Goal: Task Accomplishment & Management: Manage account settings

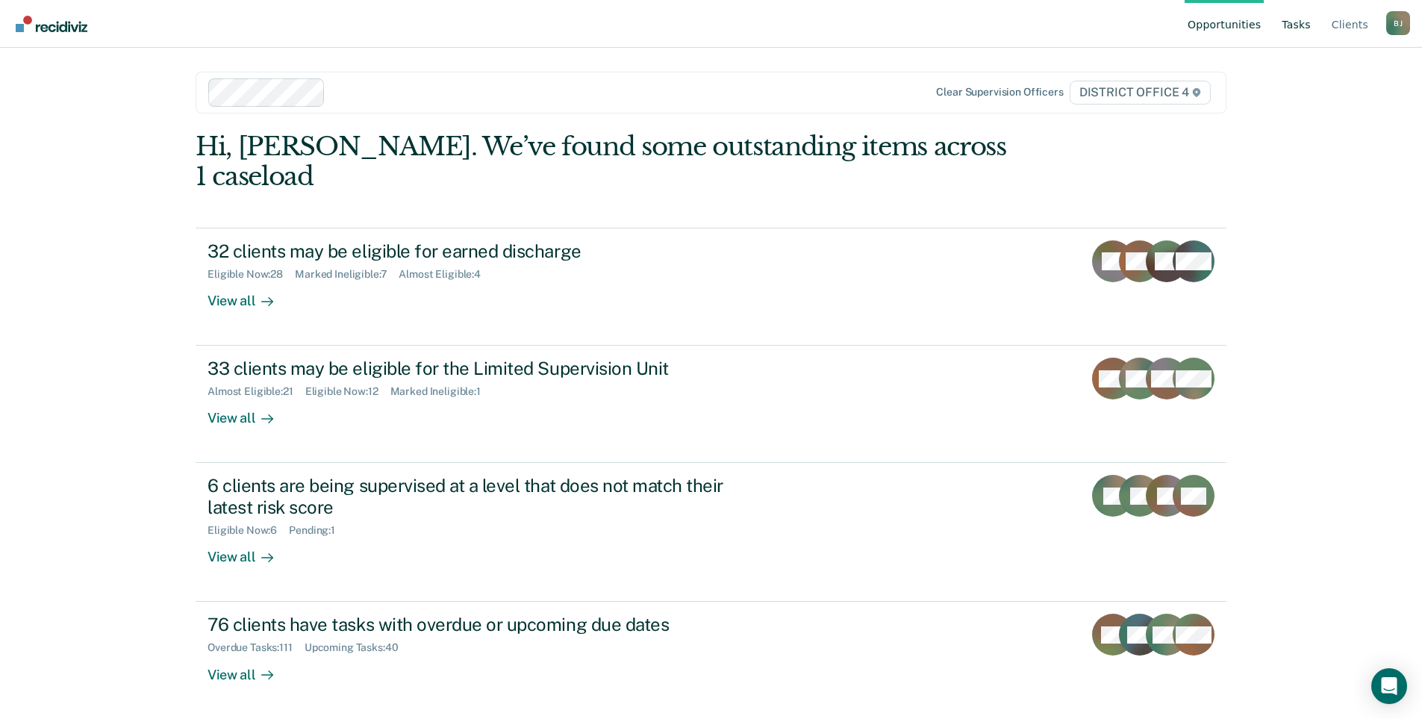
click at [1292, 25] on link "Tasks" at bounding box center [1296, 24] width 35 height 48
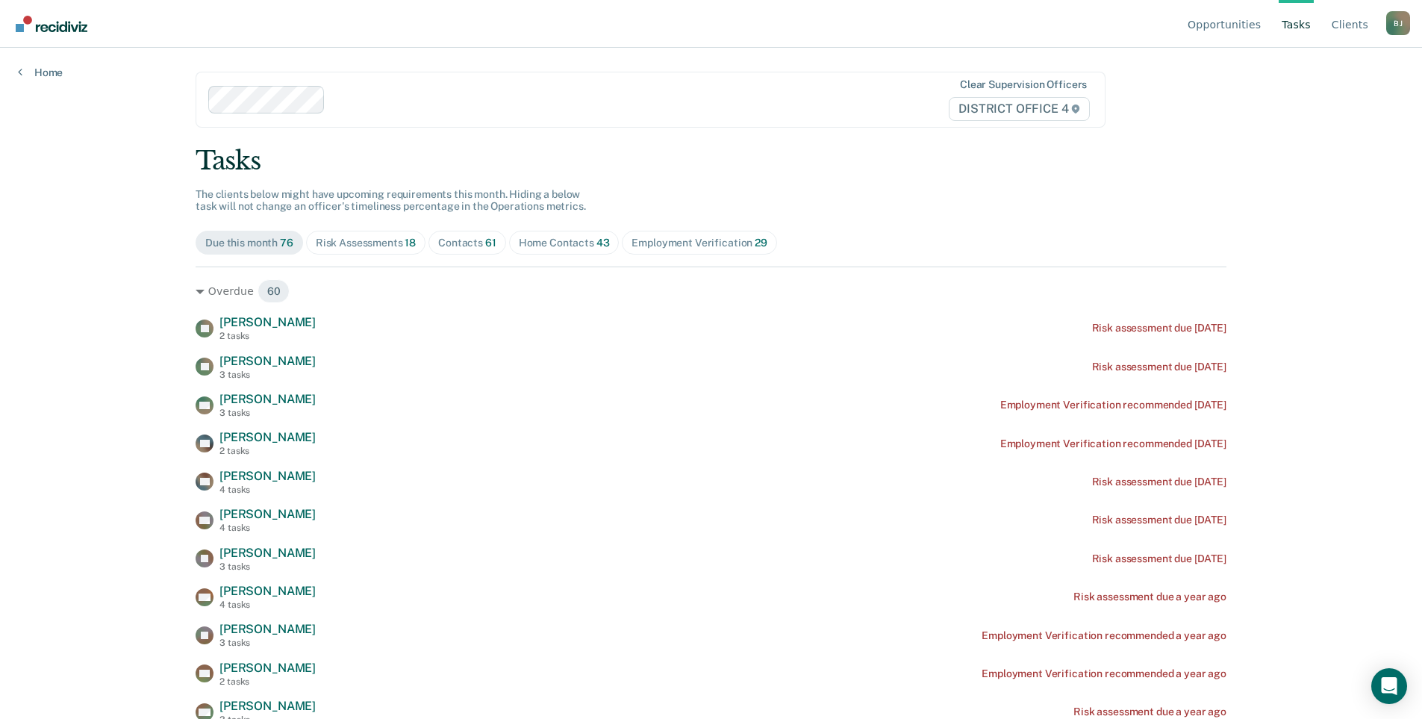
click at [496, 249] on div "Contacts 61" at bounding box center [467, 243] width 58 height 13
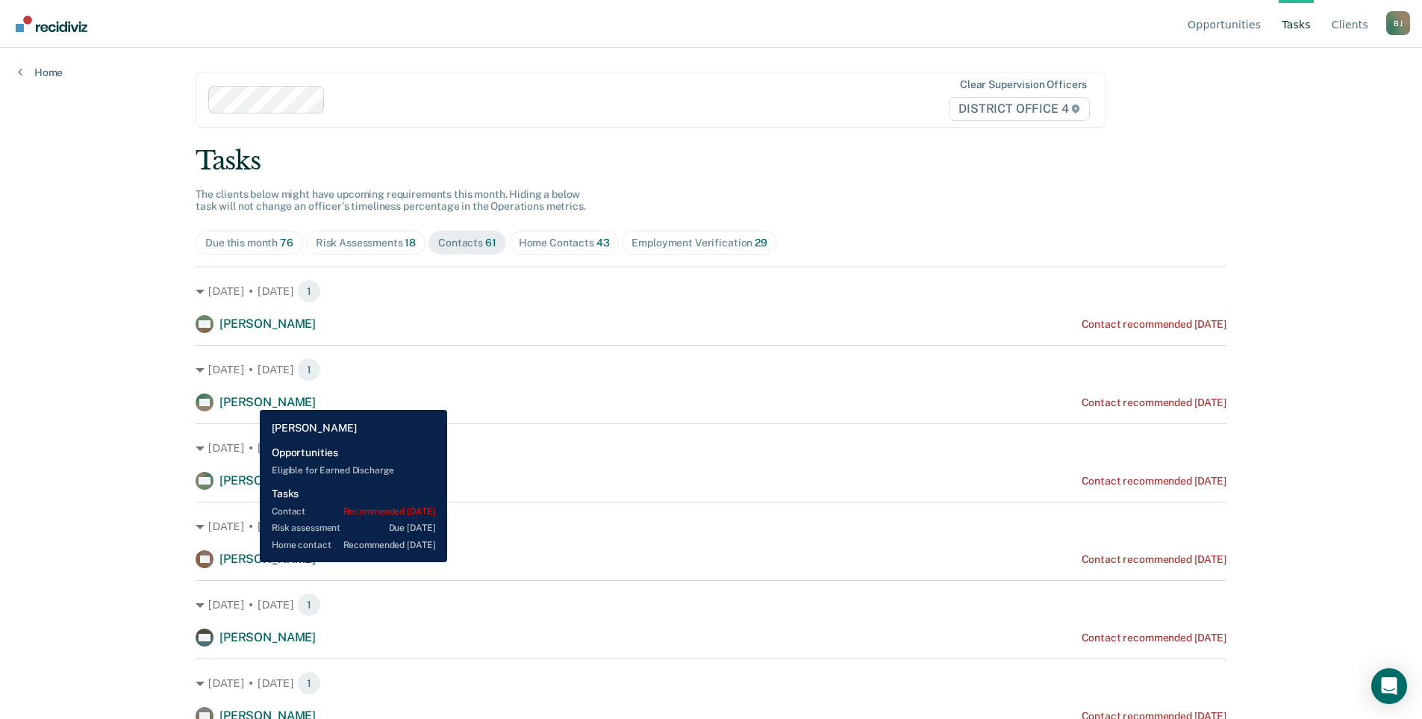
click at [249, 331] on span "[PERSON_NAME]" at bounding box center [267, 323] width 96 height 14
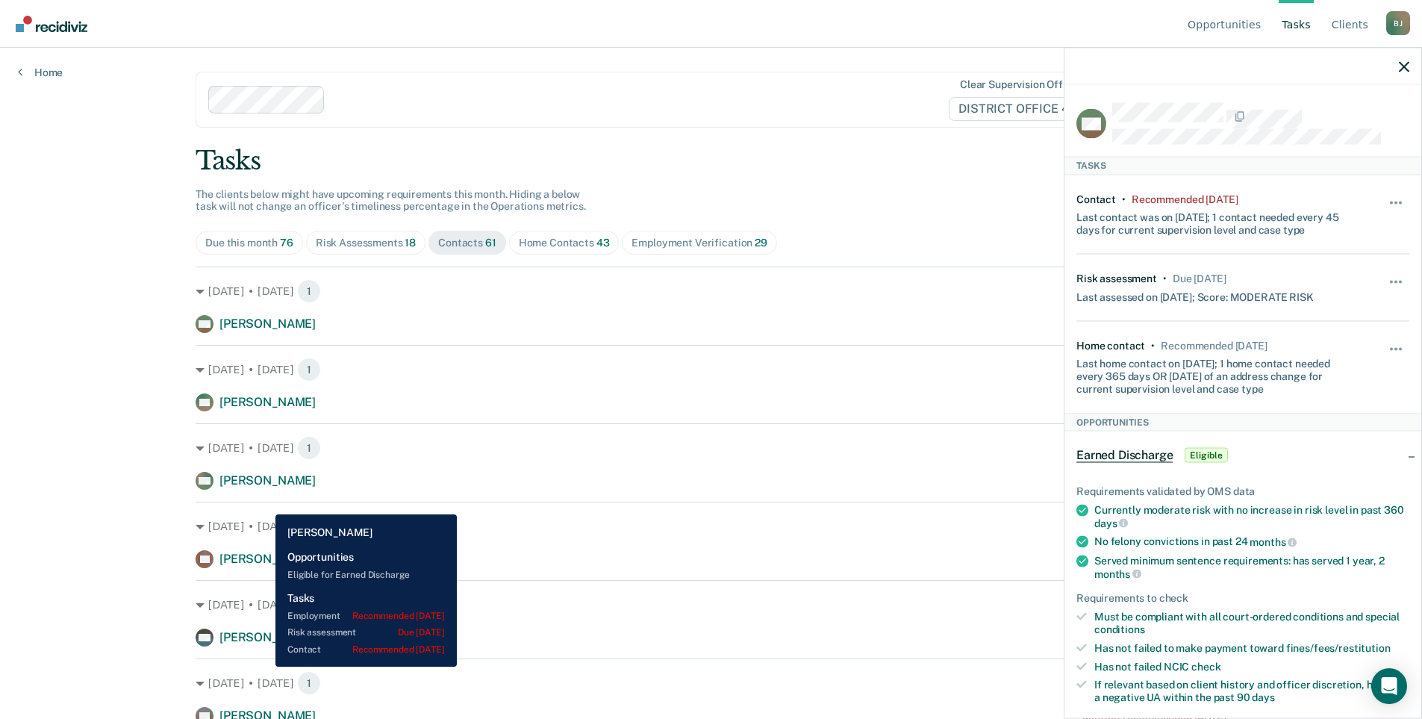
click at [264, 409] on span "[PERSON_NAME]" at bounding box center [267, 402] width 96 height 14
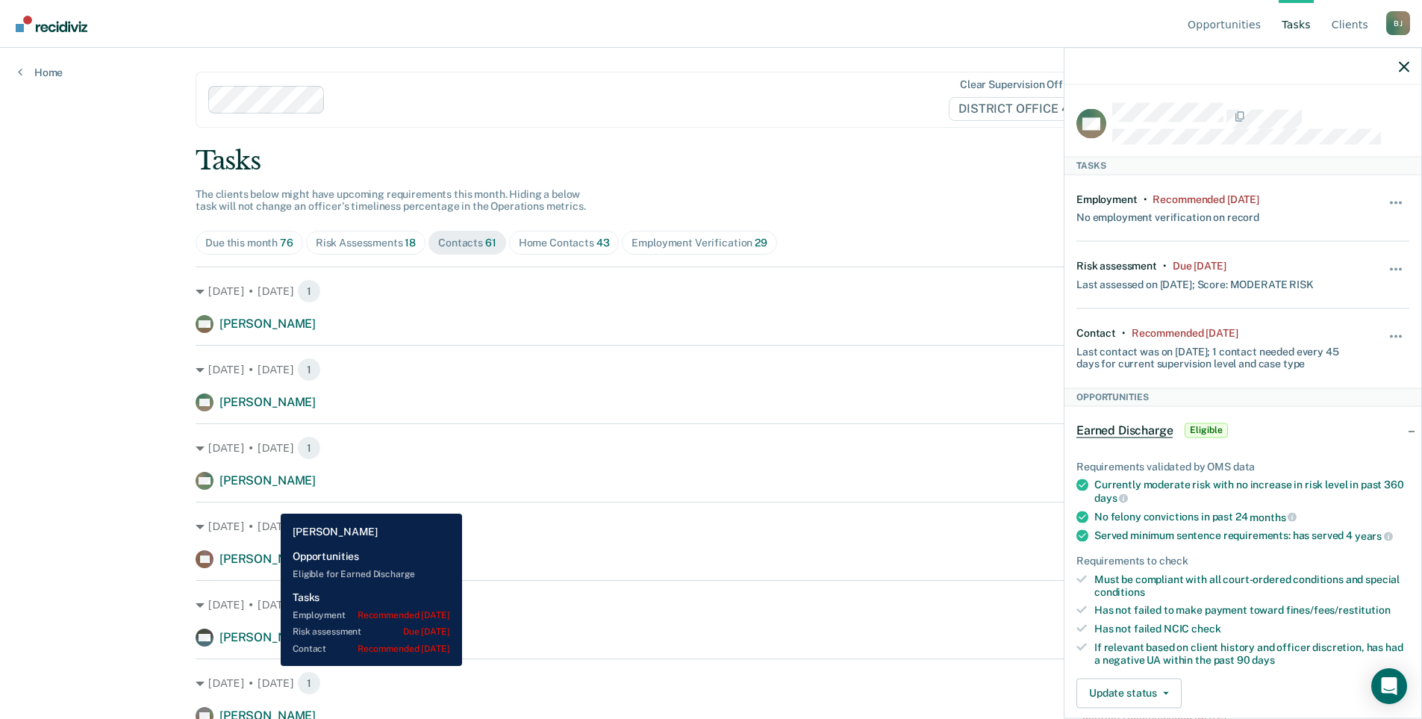
click at [269, 409] on span "[PERSON_NAME]" at bounding box center [267, 402] width 96 height 14
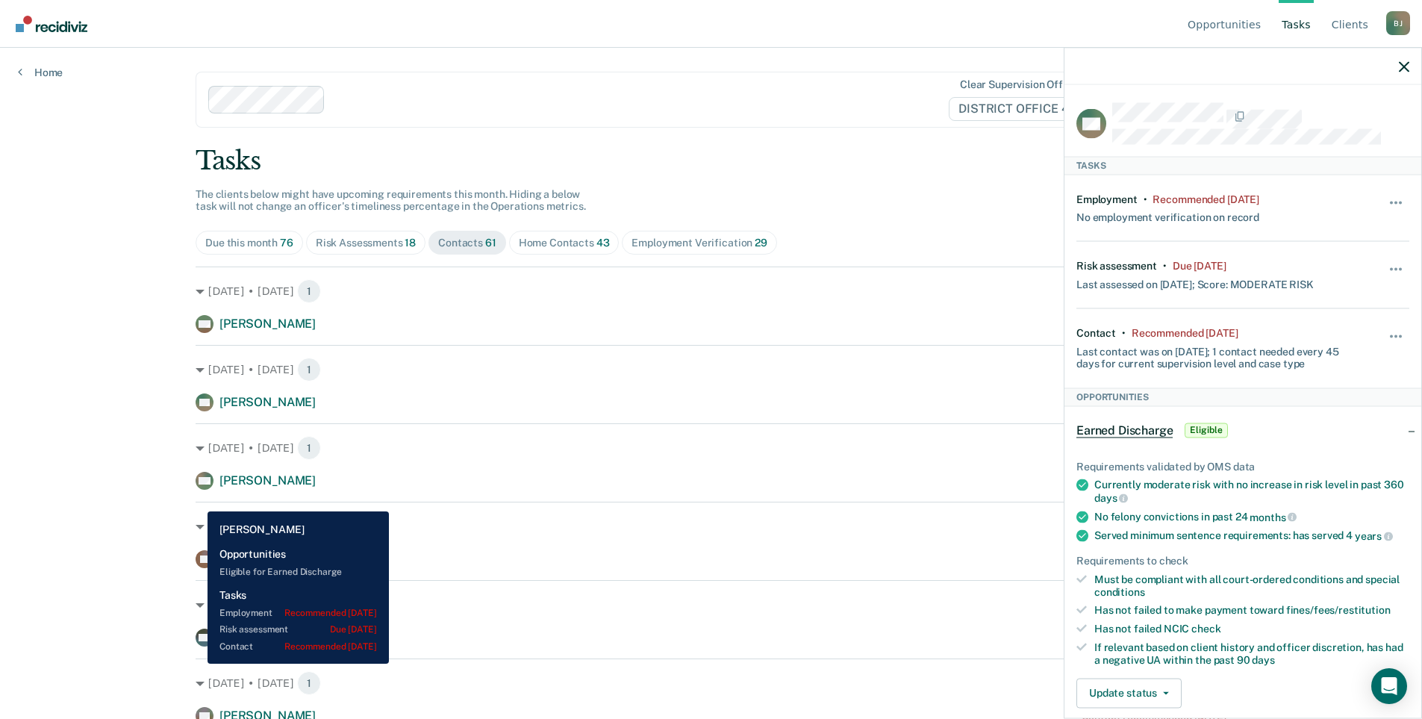
click at [196, 411] on rect at bounding box center [205, 402] width 18 height 18
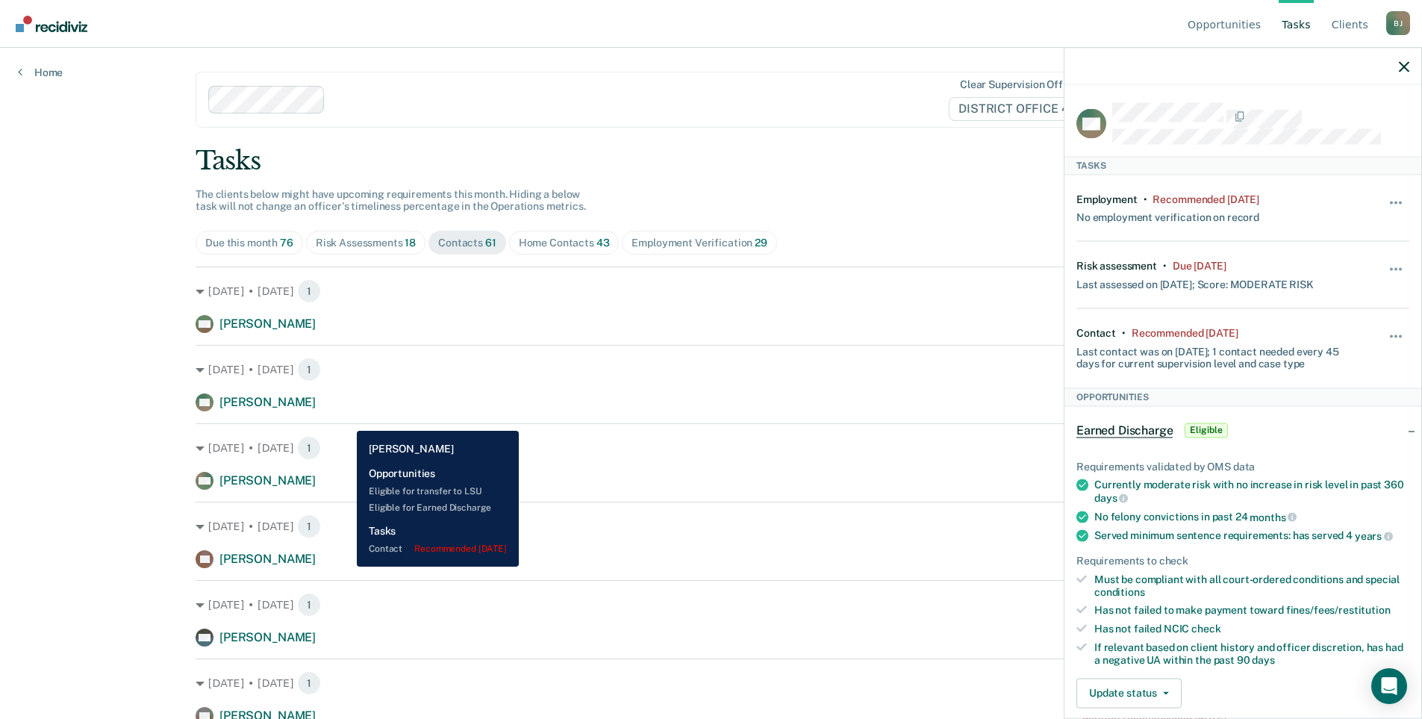
click at [316, 487] on span "[PERSON_NAME]" at bounding box center [267, 480] width 96 height 14
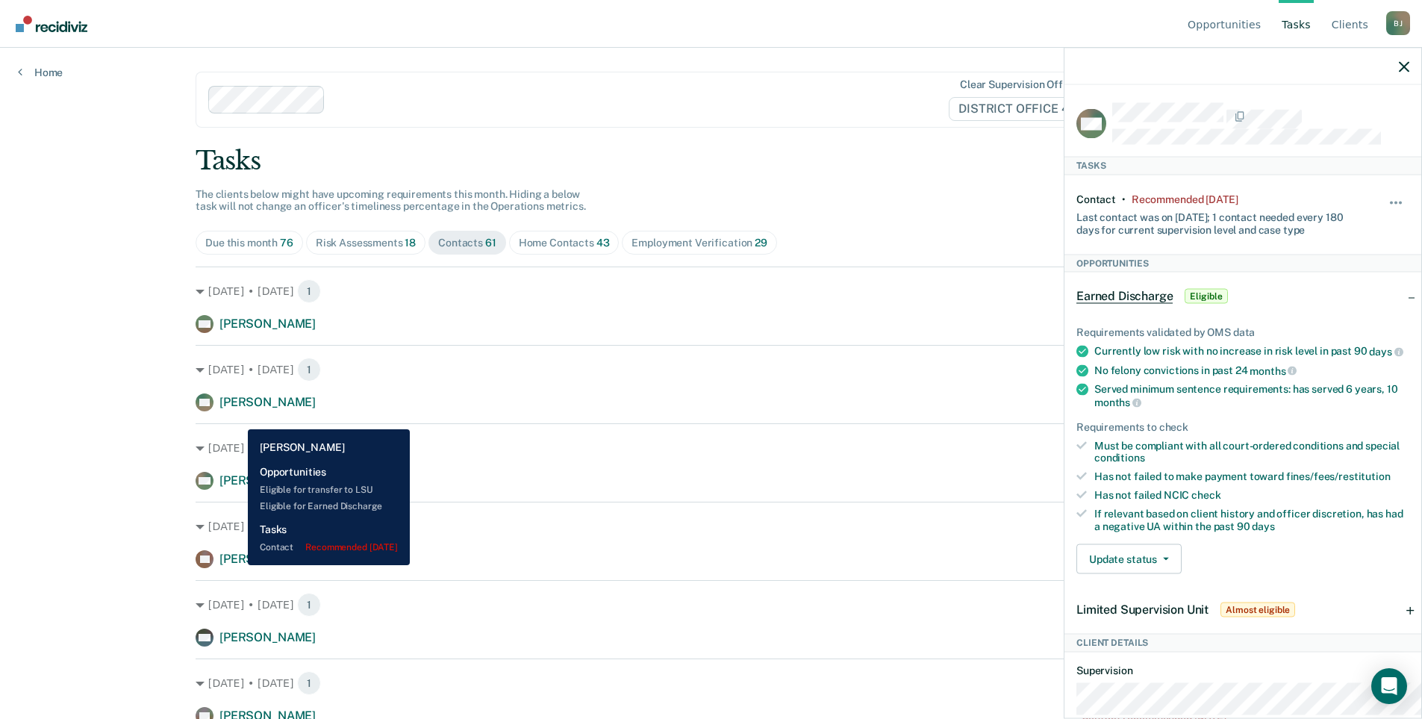
click at [237, 487] on span "[PERSON_NAME]" at bounding box center [267, 480] width 96 height 14
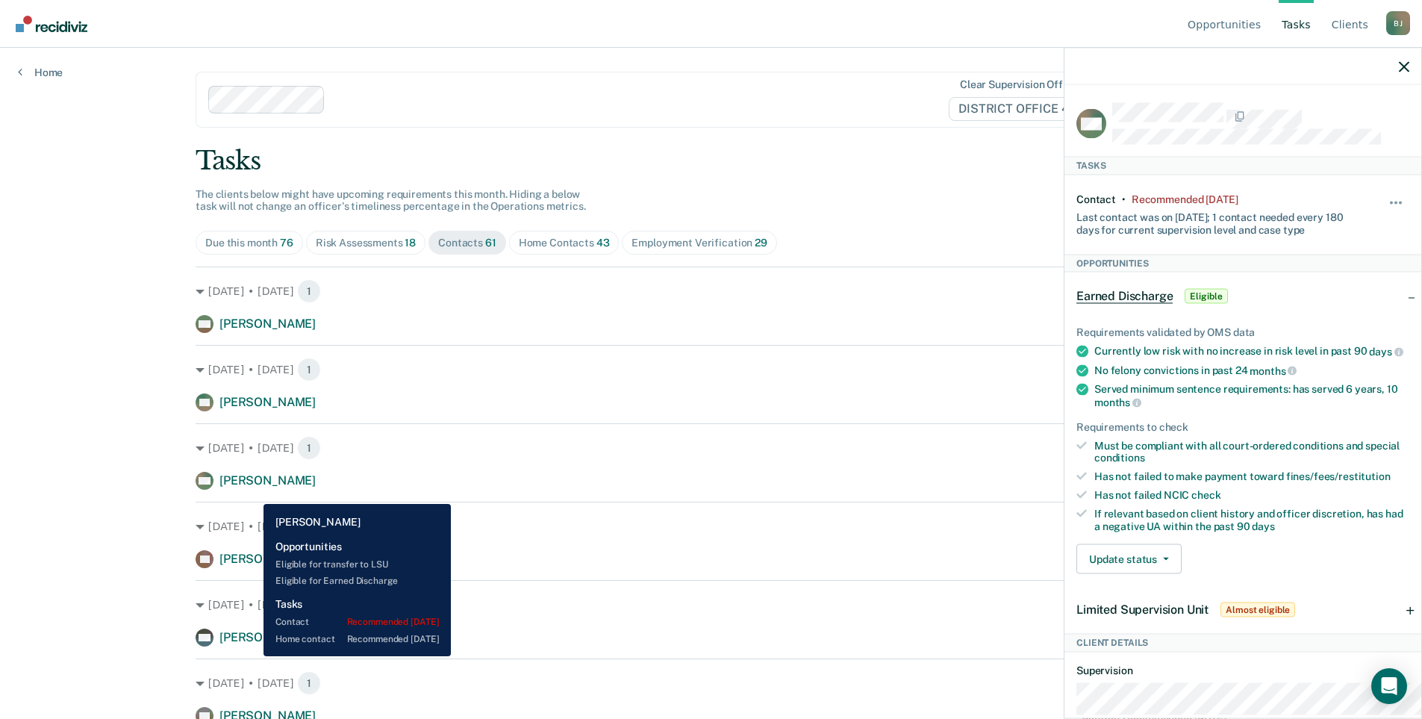
click at [252, 566] on span "[PERSON_NAME]" at bounding box center [267, 559] width 96 height 14
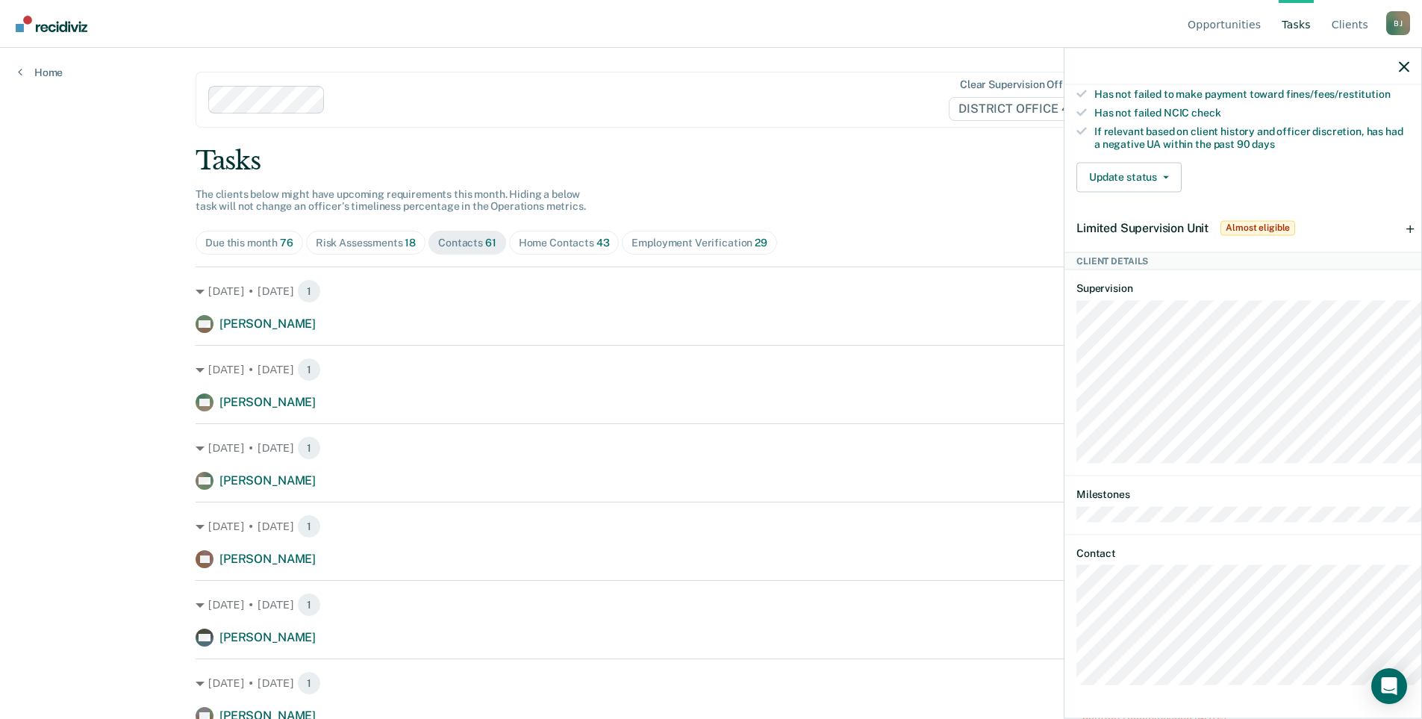
scroll to position [720, 0]
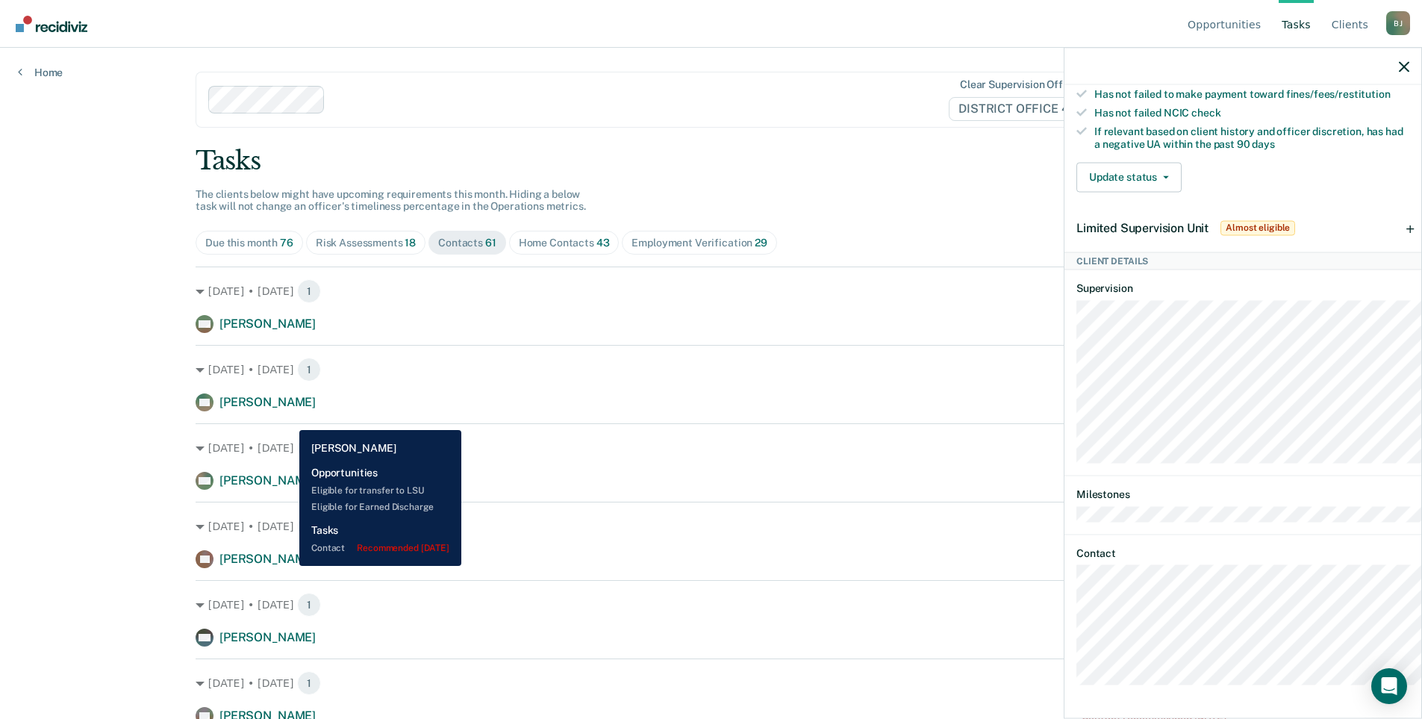
click at [288, 487] on span "[PERSON_NAME]" at bounding box center [267, 480] width 96 height 14
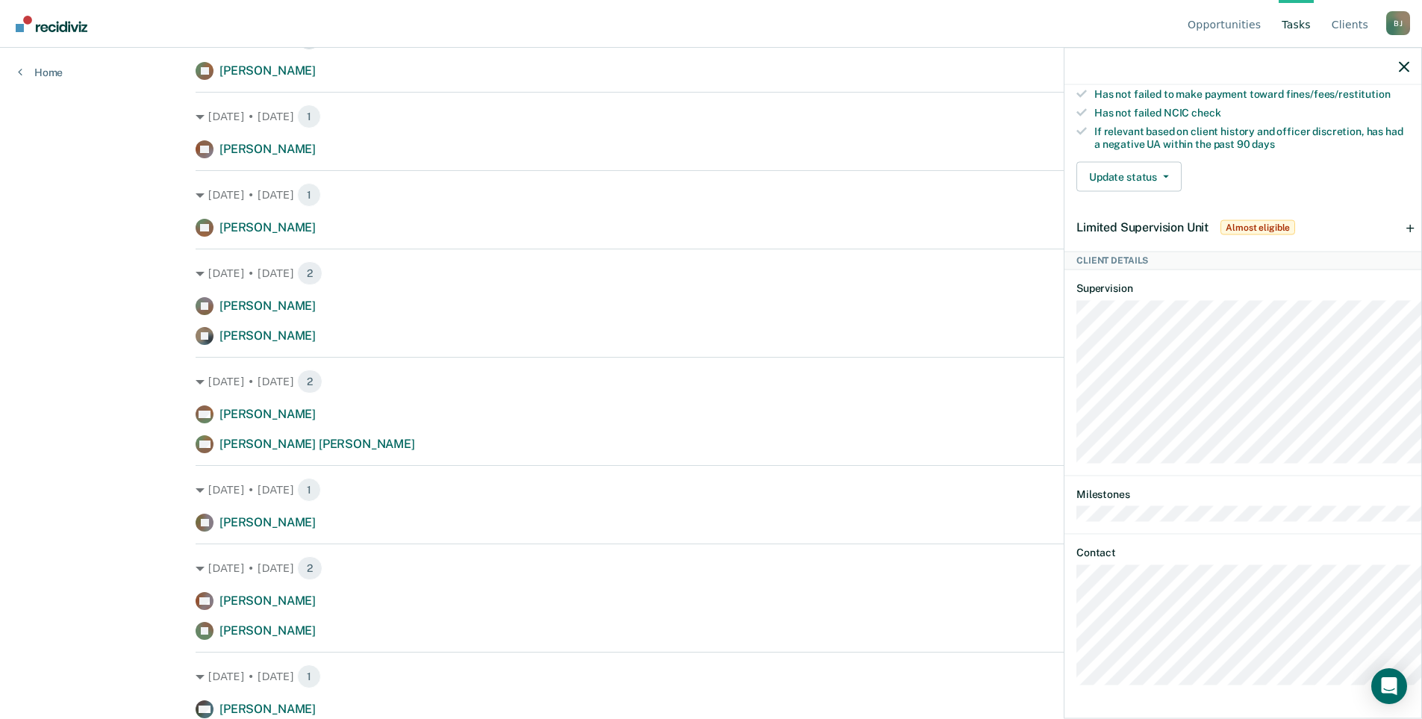
scroll to position [2090, 0]
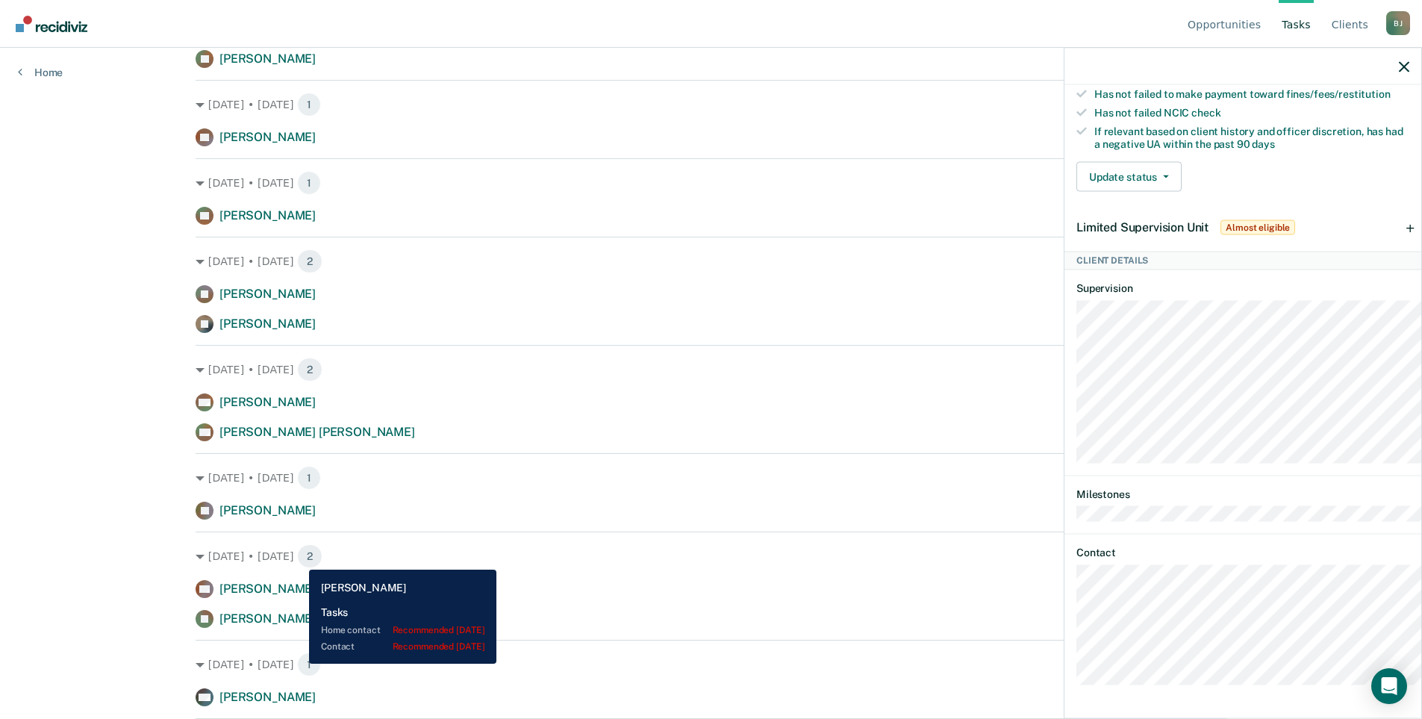
click at [298, 144] on span "[PERSON_NAME]" at bounding box center [267, 137] width 96 height 14
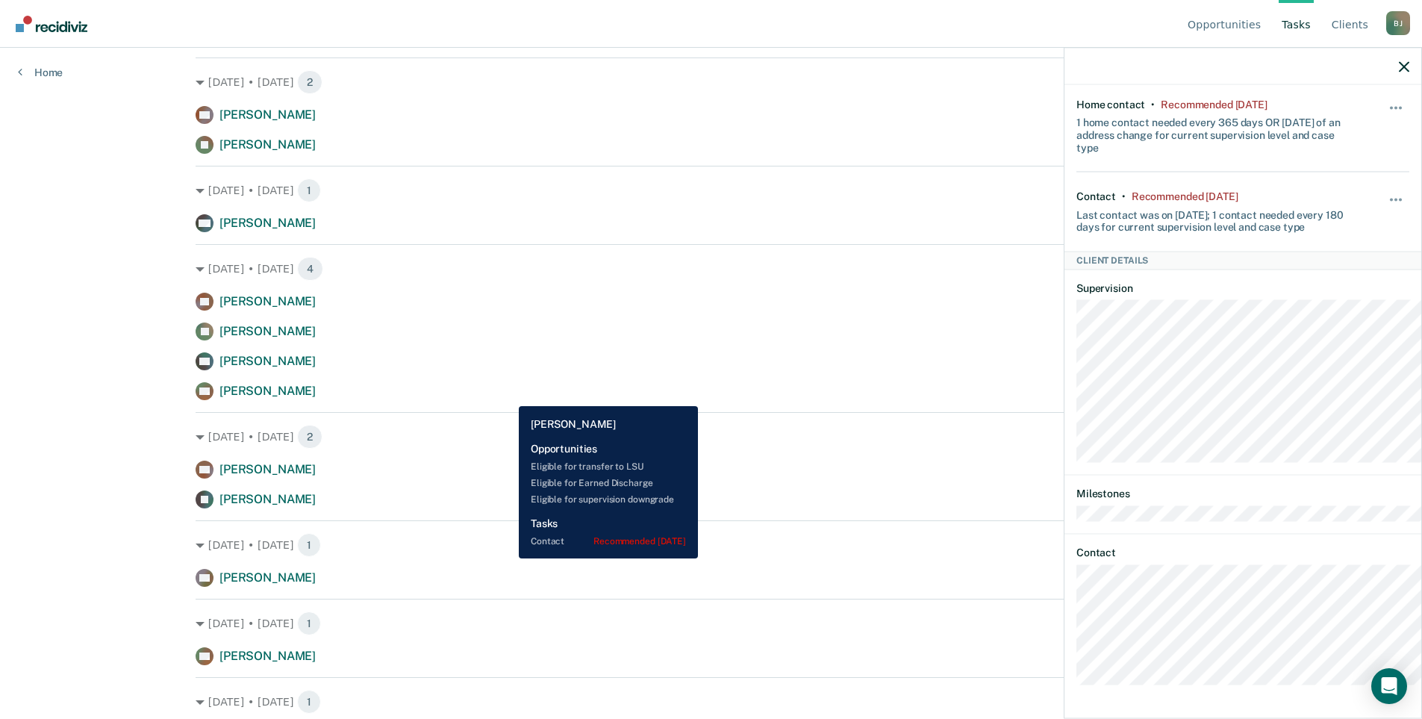
scroll to position [2538, 0]
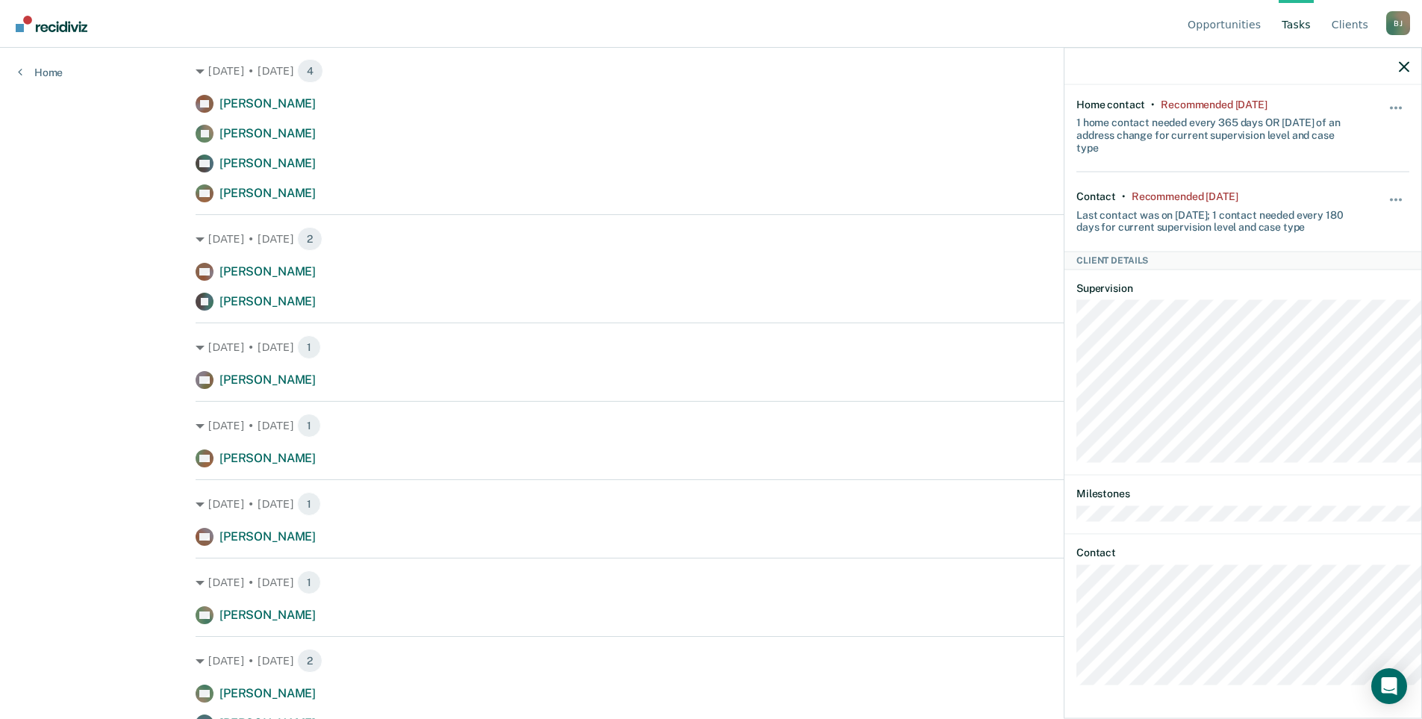
click at [1285, 450] on article "JQ Tasks Home contact • Recommended [DATE] 1 home contact needed every 365 days…" at bounding box center [1242, 346] width 333 height 677
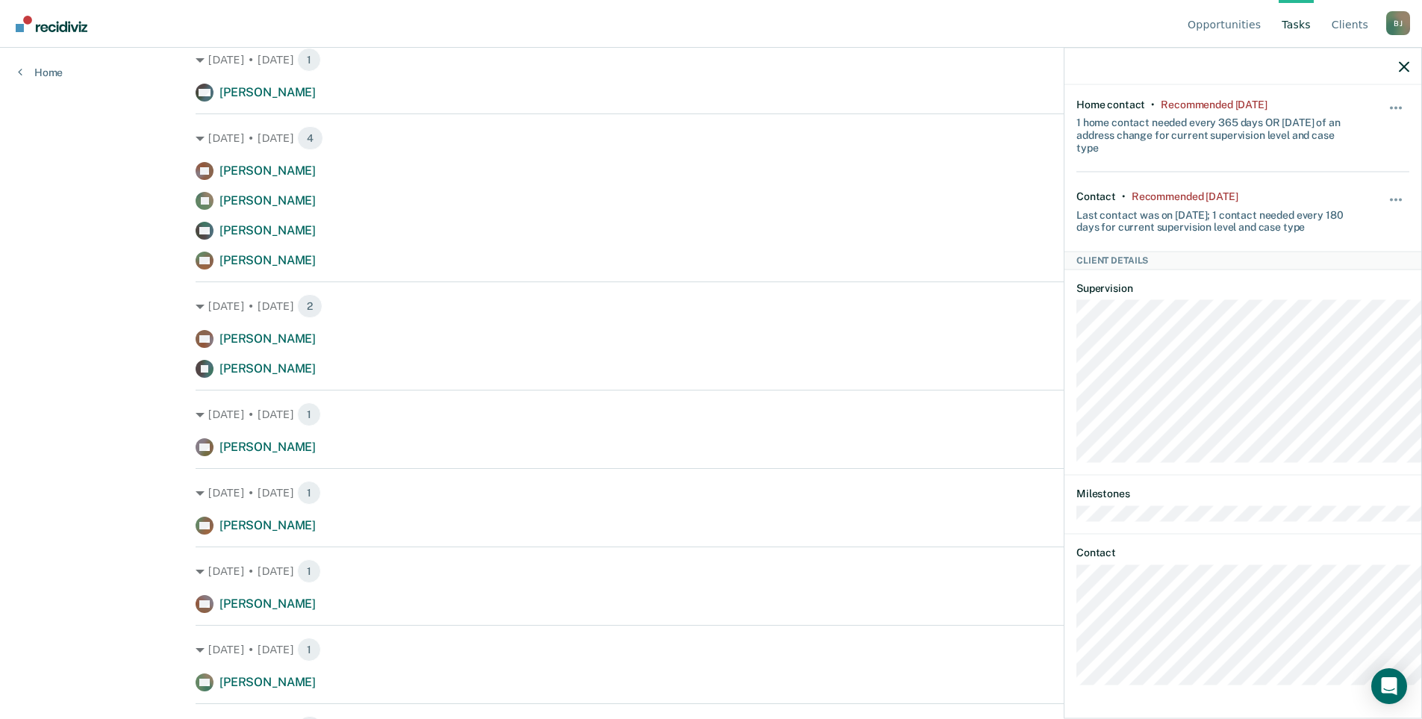
scroll to position [2687, 0]
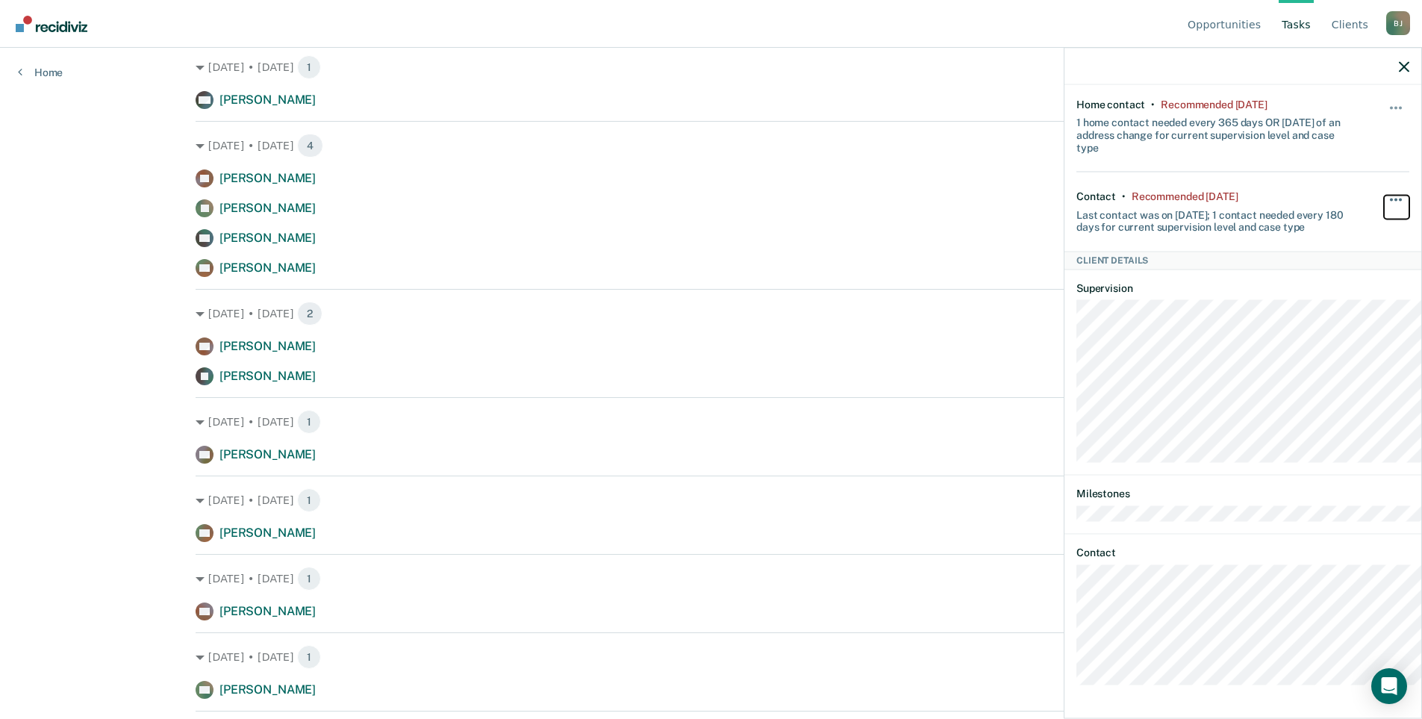
click at [1384, 195] on button "button" at bounding box center [1396, 207] width 25 height 24
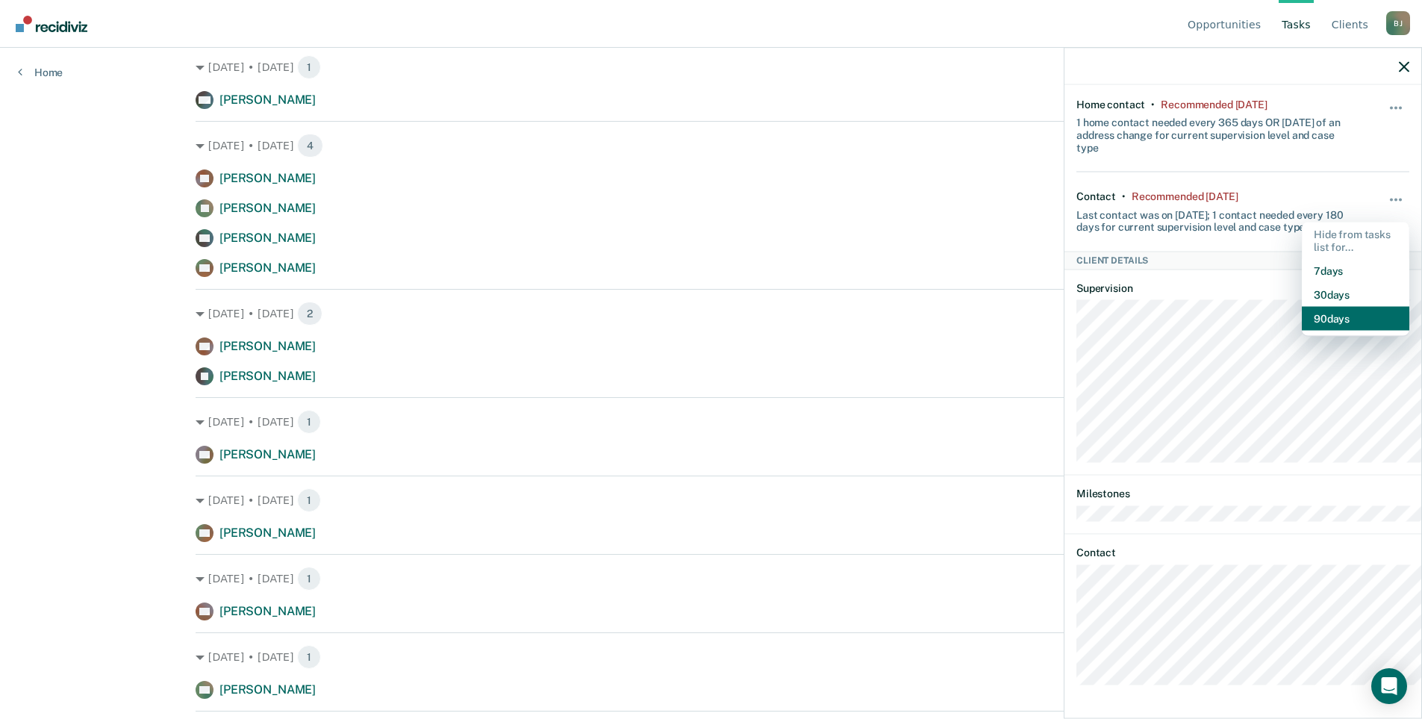
click at [1302, 307] on button "90 days" at bounding box center [1355, 319] width 107 height 24
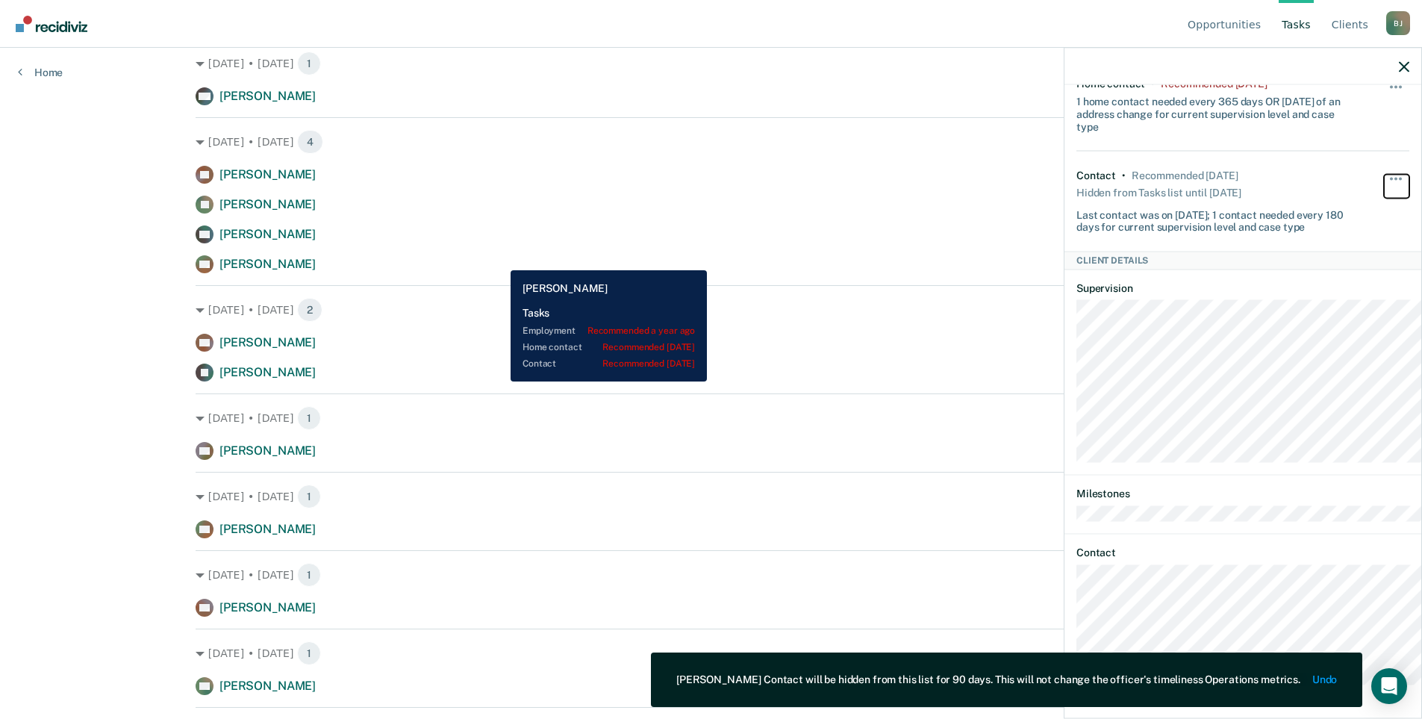
scroll to position [2538, 0]
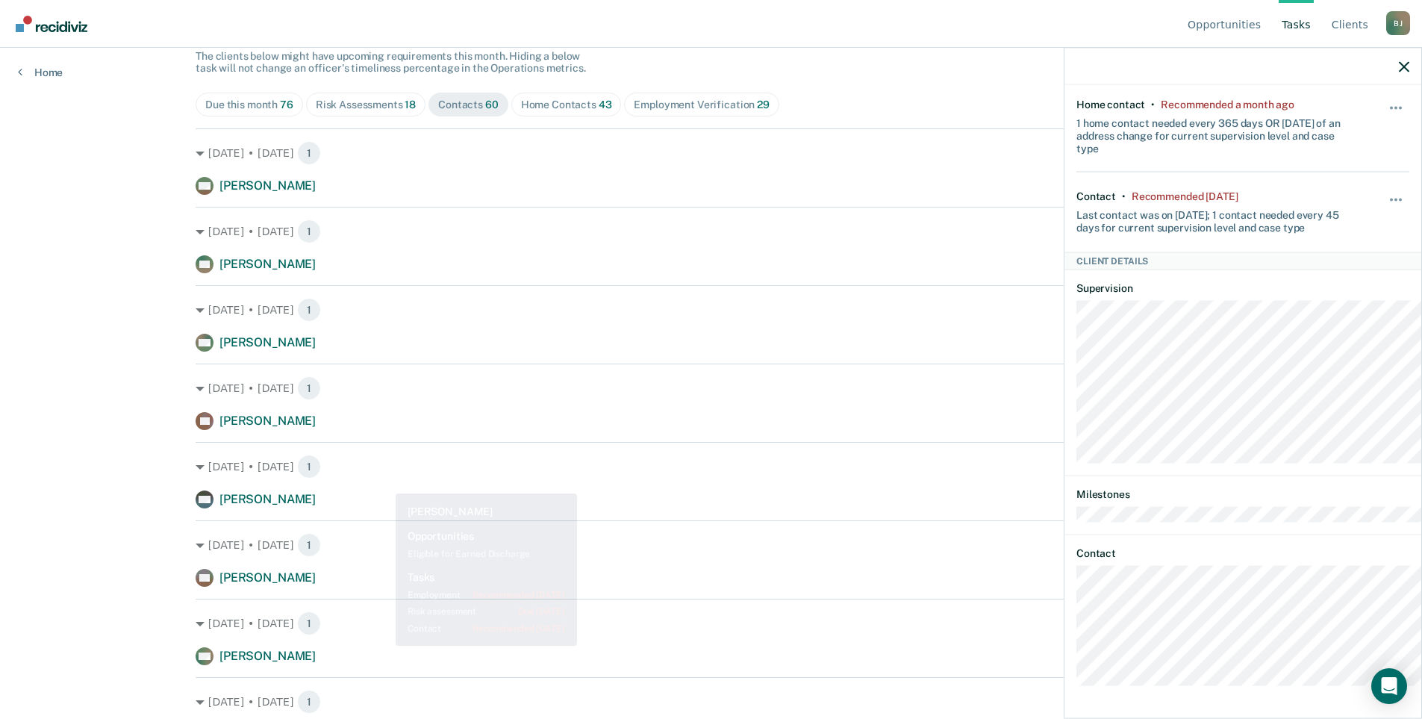
scroll to position [149, 0]
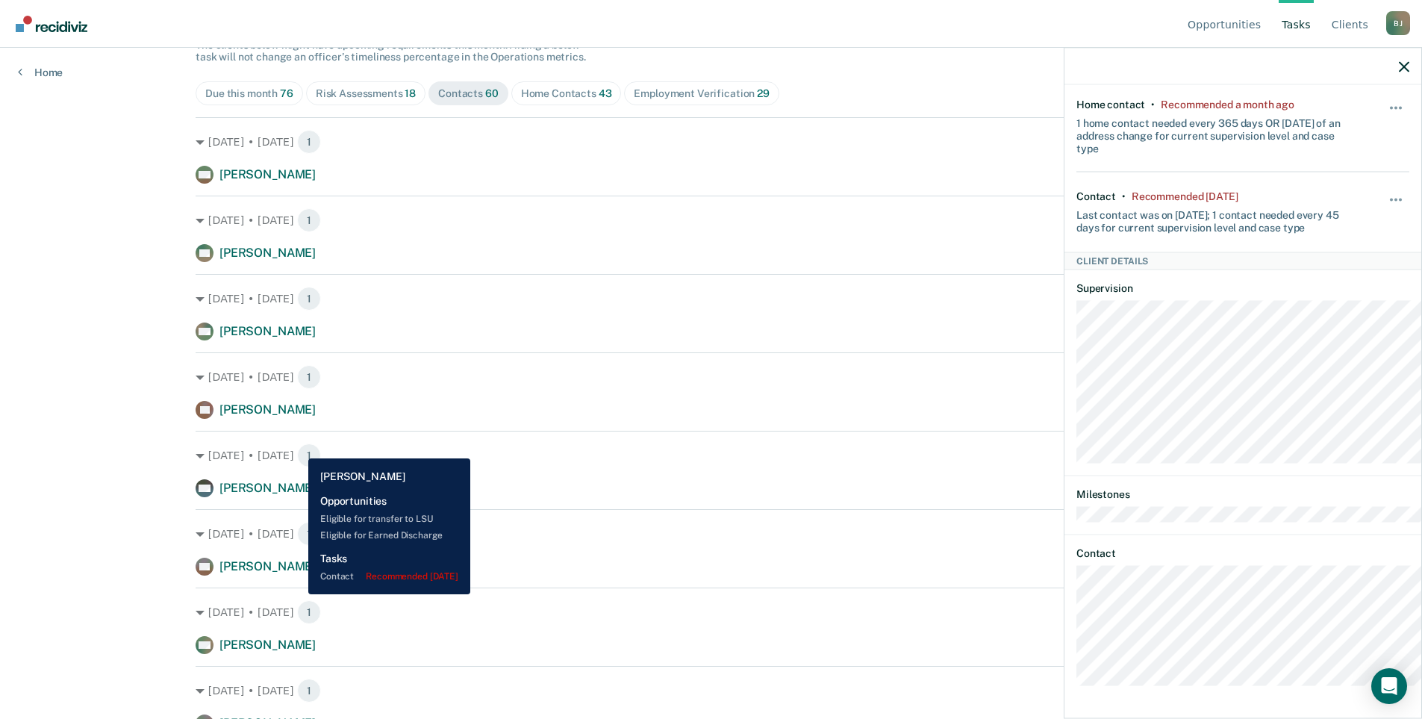
click at [297, 338] on span "[PERSON_NAME]" at bounding box center [267, 331] width 96 height 14
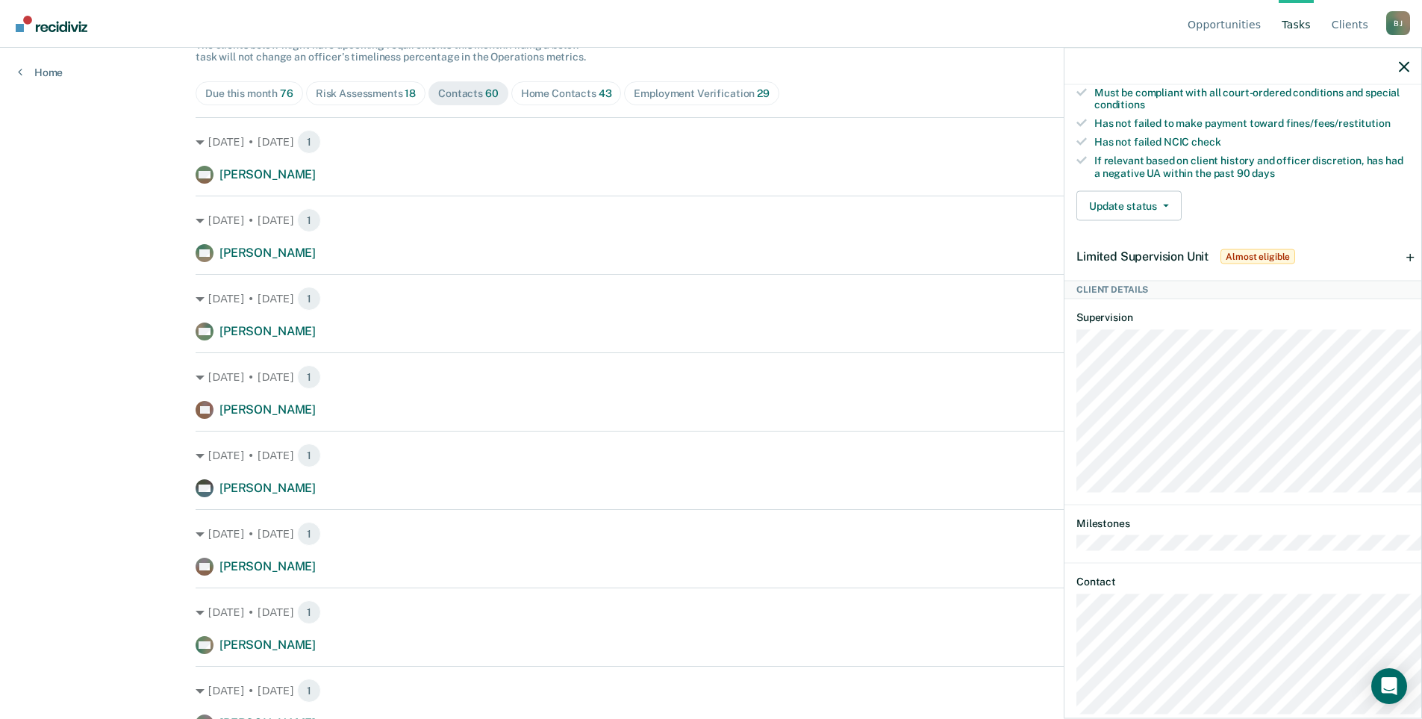
scroll to position [373, 0]
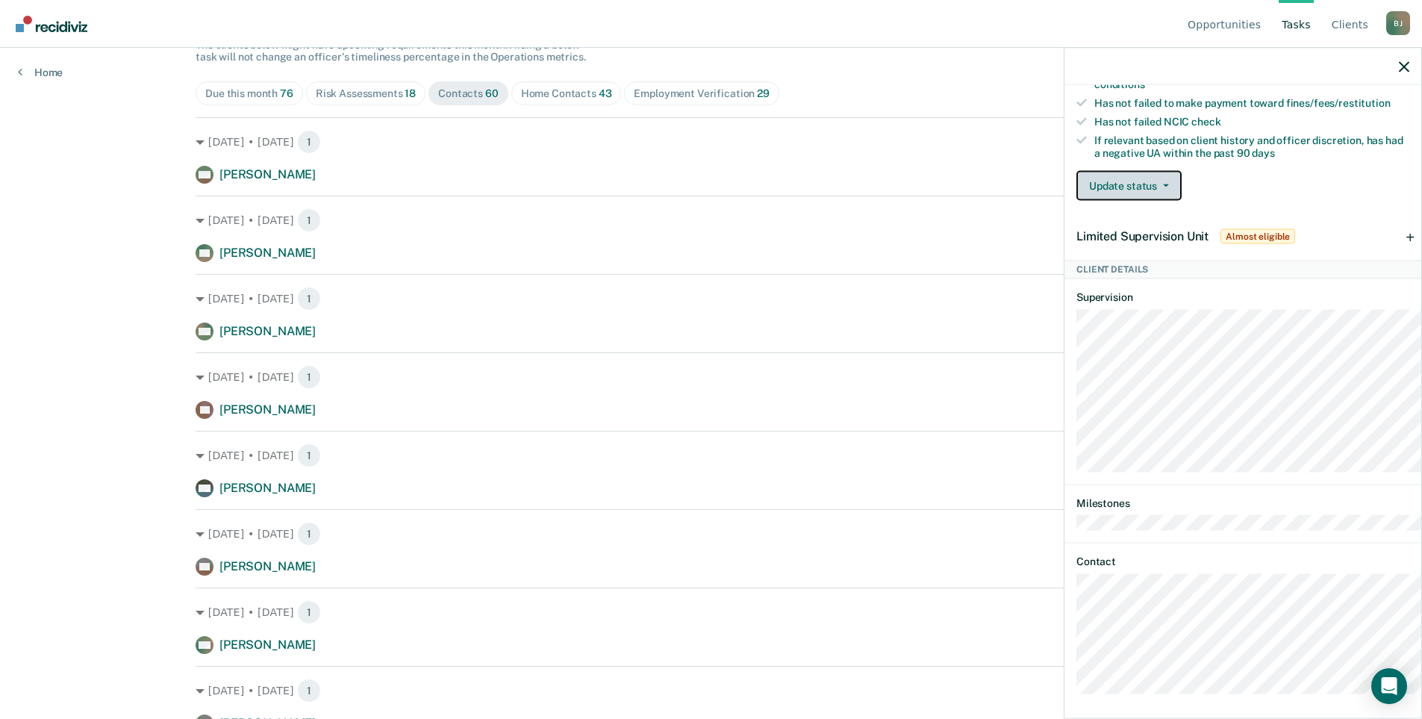
click at [1076, 201] on button "Update status" at bounding box center [1128, 186] width 105 height 30
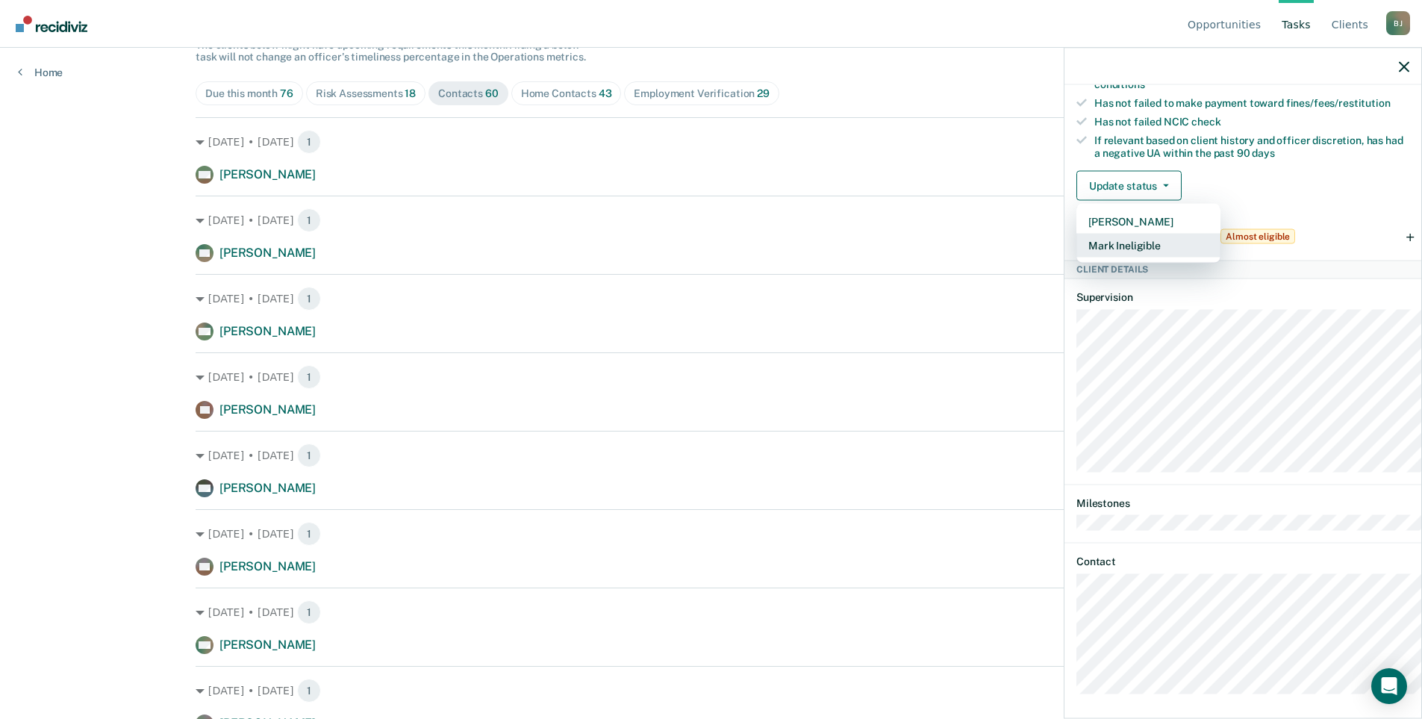
click at [1076, 258] on button "Mark Ineligible" at bounding box center [1148, 246] width 144 height 24
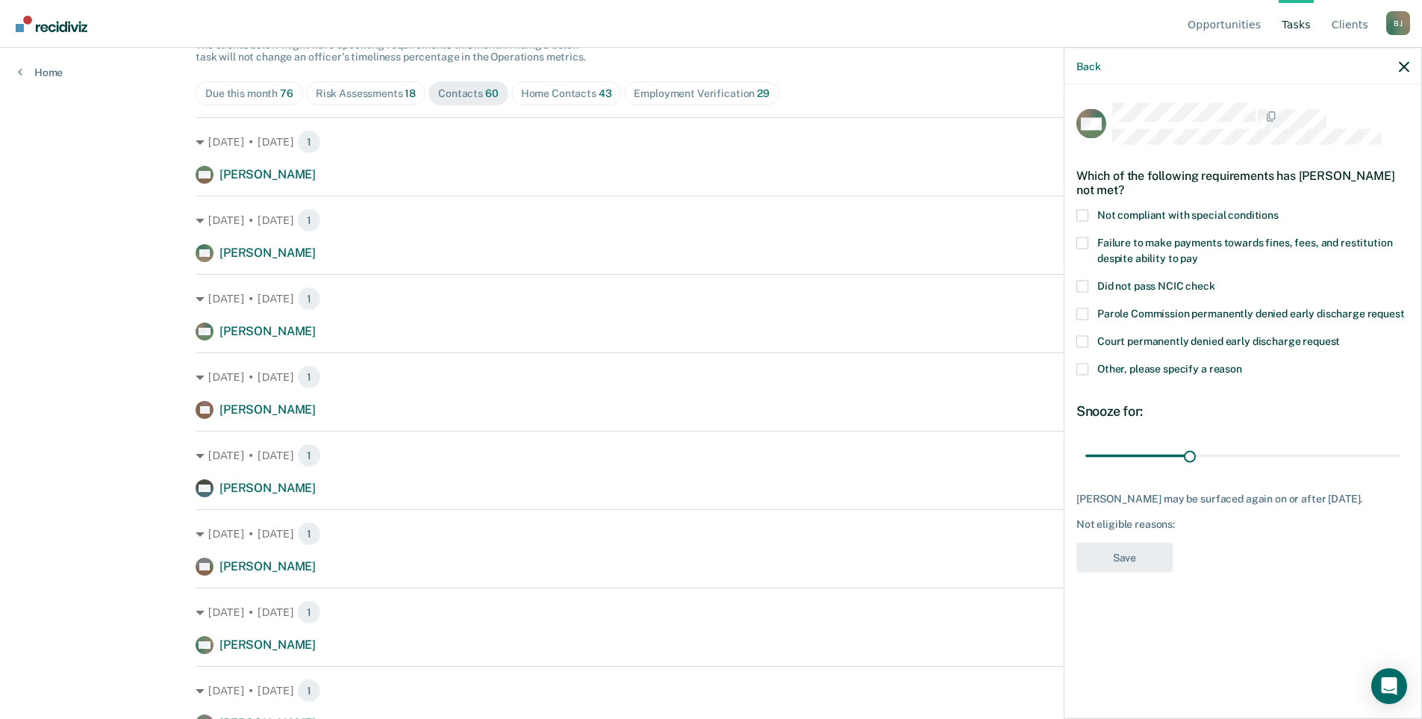
click at [1076, 249] on span at bounding box center [1082, 243] width 12 height 12
click at [1198, 252] on input "Failure to make payments towards fines, fees, and restitution despite ability t…" at bounding box center [1198, 252] width 0 height 0
type input "69"
click at [1290, 469] on input "range" at bounding box center [1242, 456] width 315 height 26
click at [1076, 573] on button "Save" at bounding box center [1124, 557] width 96 height 31
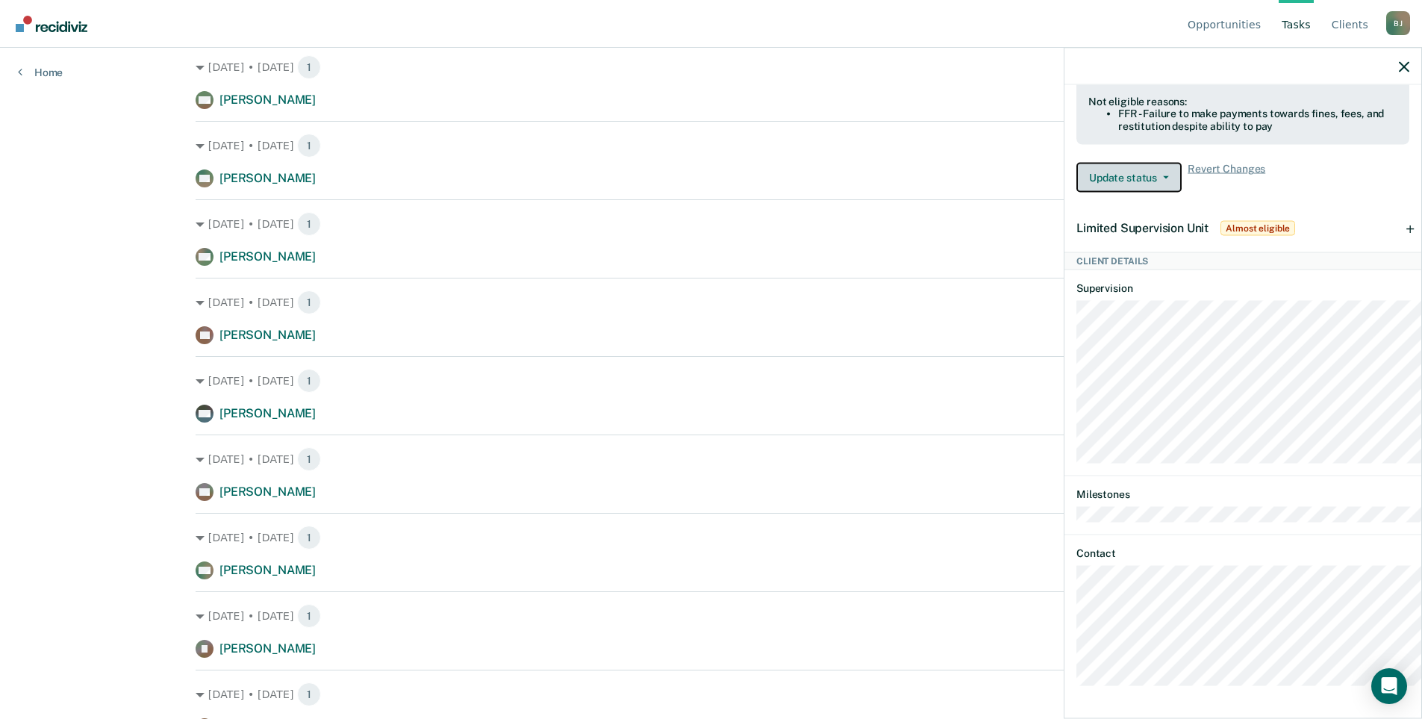
scroll to position [723, 0]
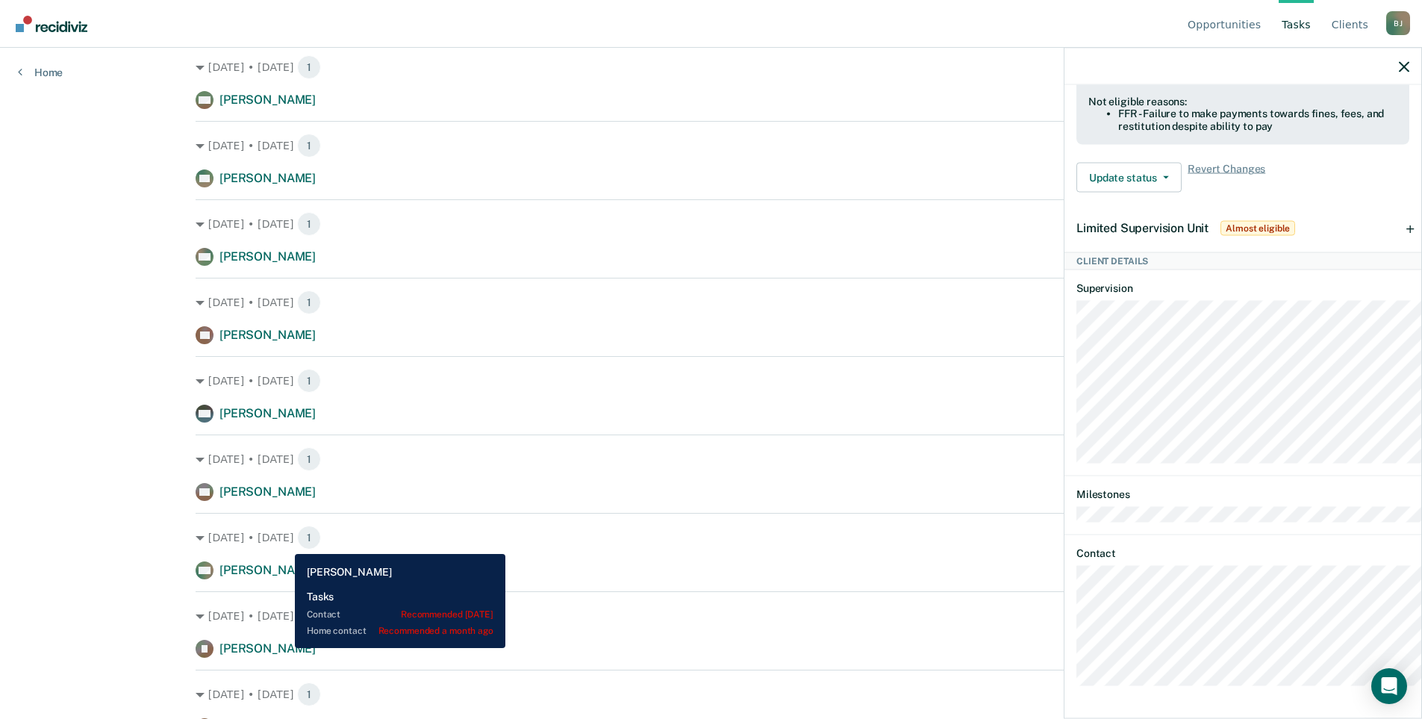
click at [284, 499] on span "[PERSON_NAME]" at bounding box center [267, 491] width 96 height 14
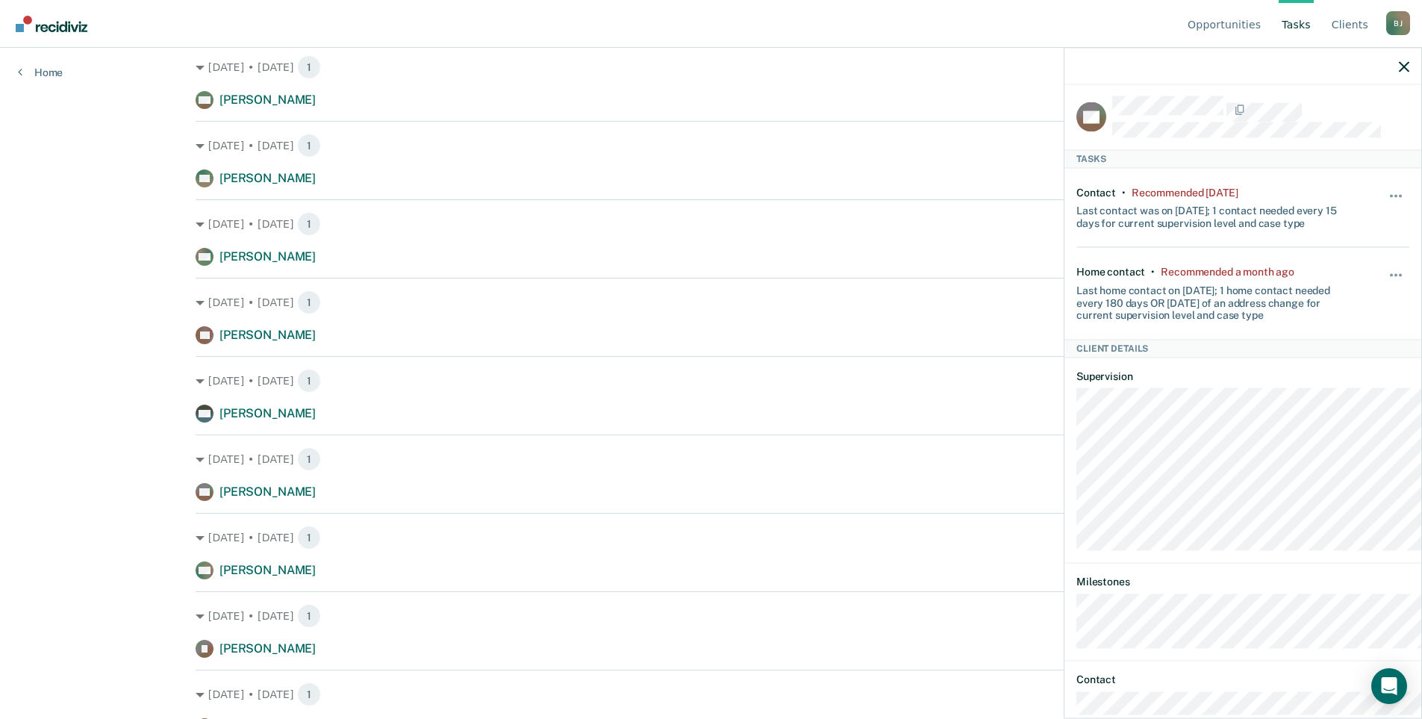
scroll to position [0, 0]
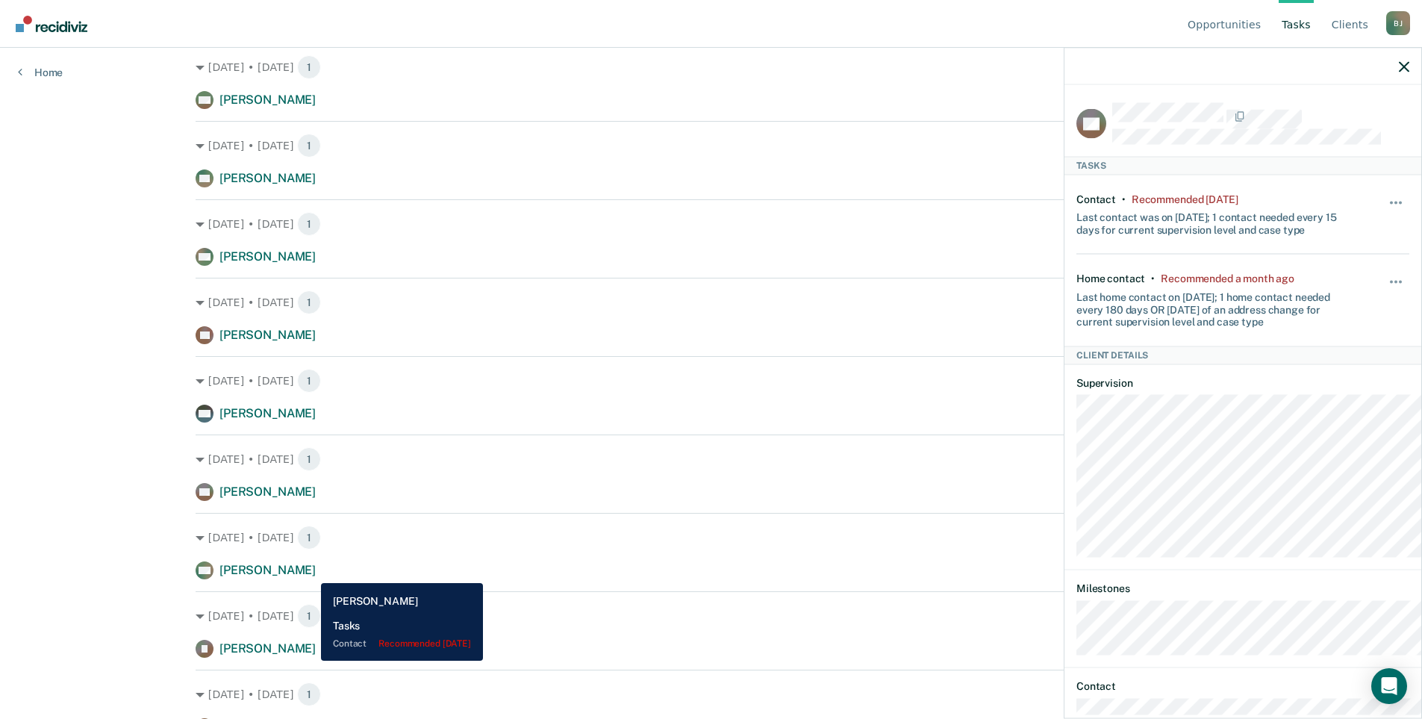
click at [310, 420] on span "[PERSON_NAME]" at bounding box center [267, 413] width 96 height 14
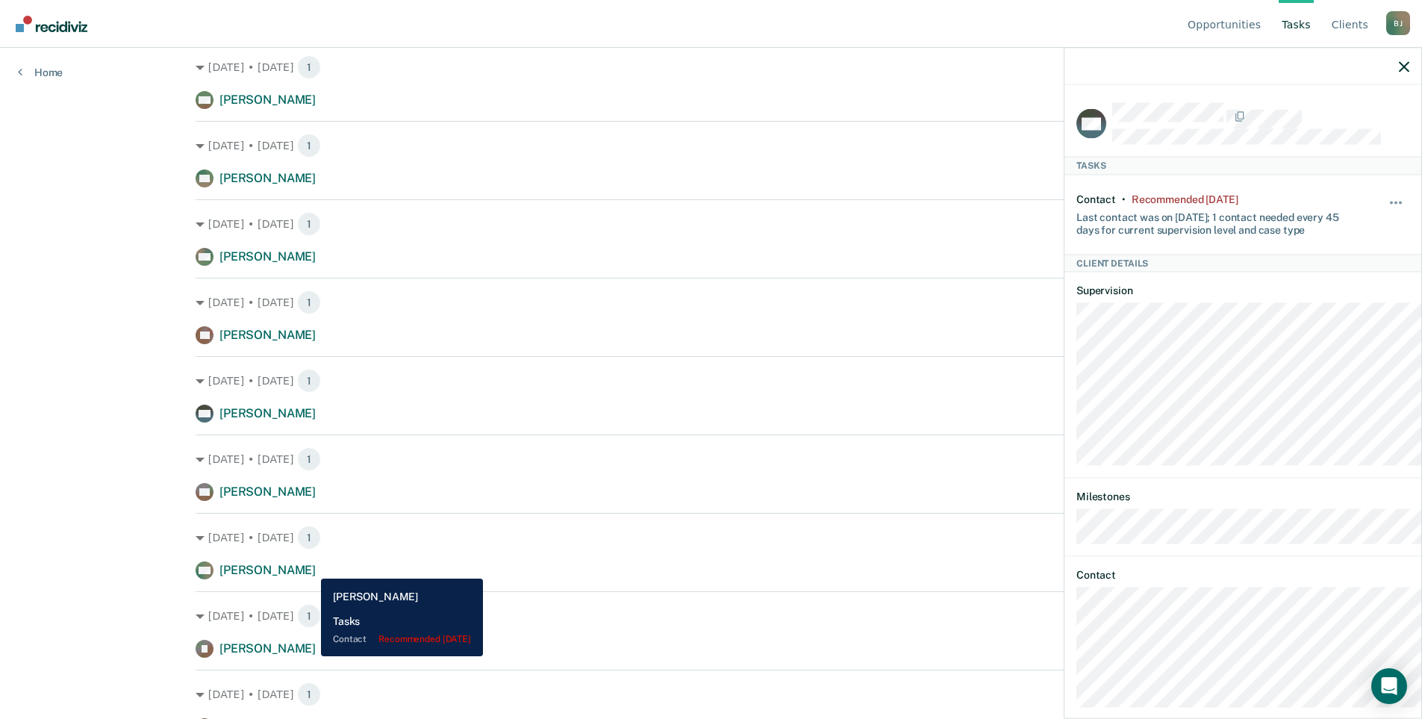
click at [310, 420] on span "[PERSON_NAME]" at bounding box center [267, 413] width 96 height 14
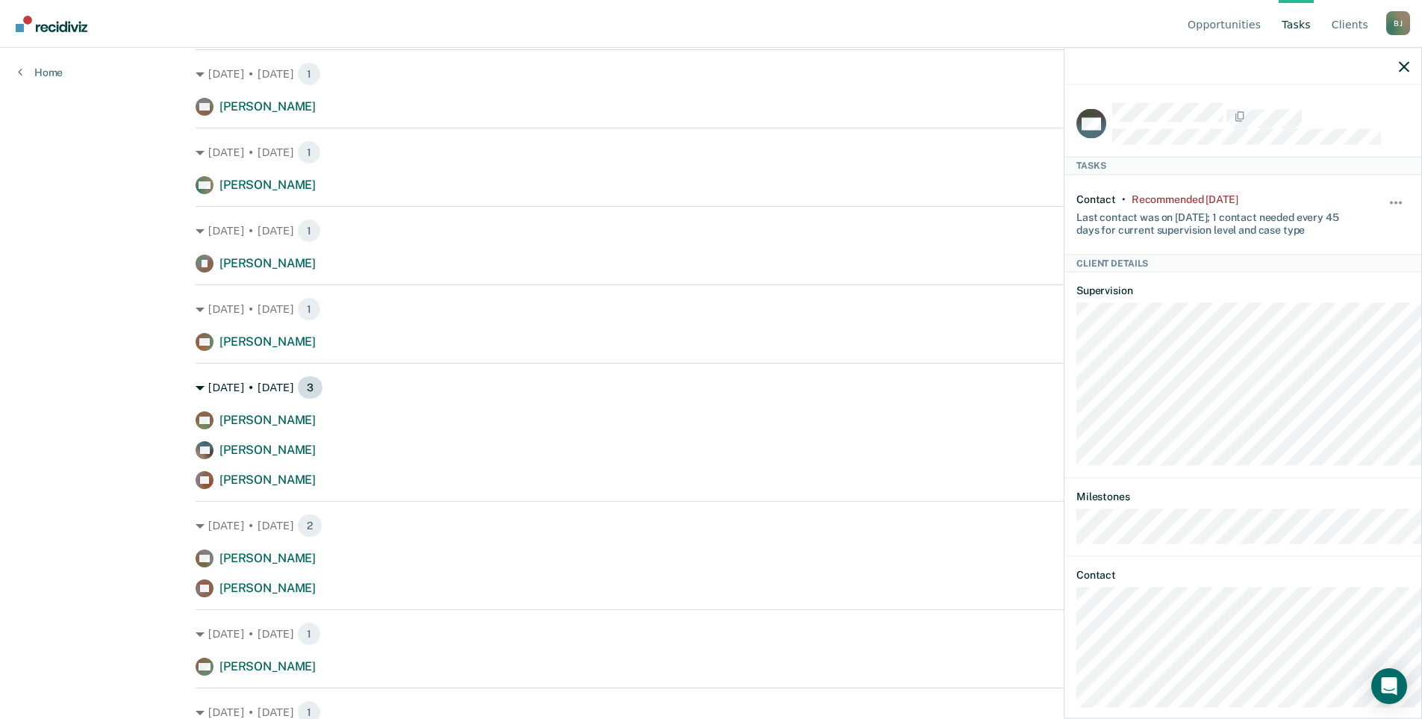
scroll to position [597, 0]
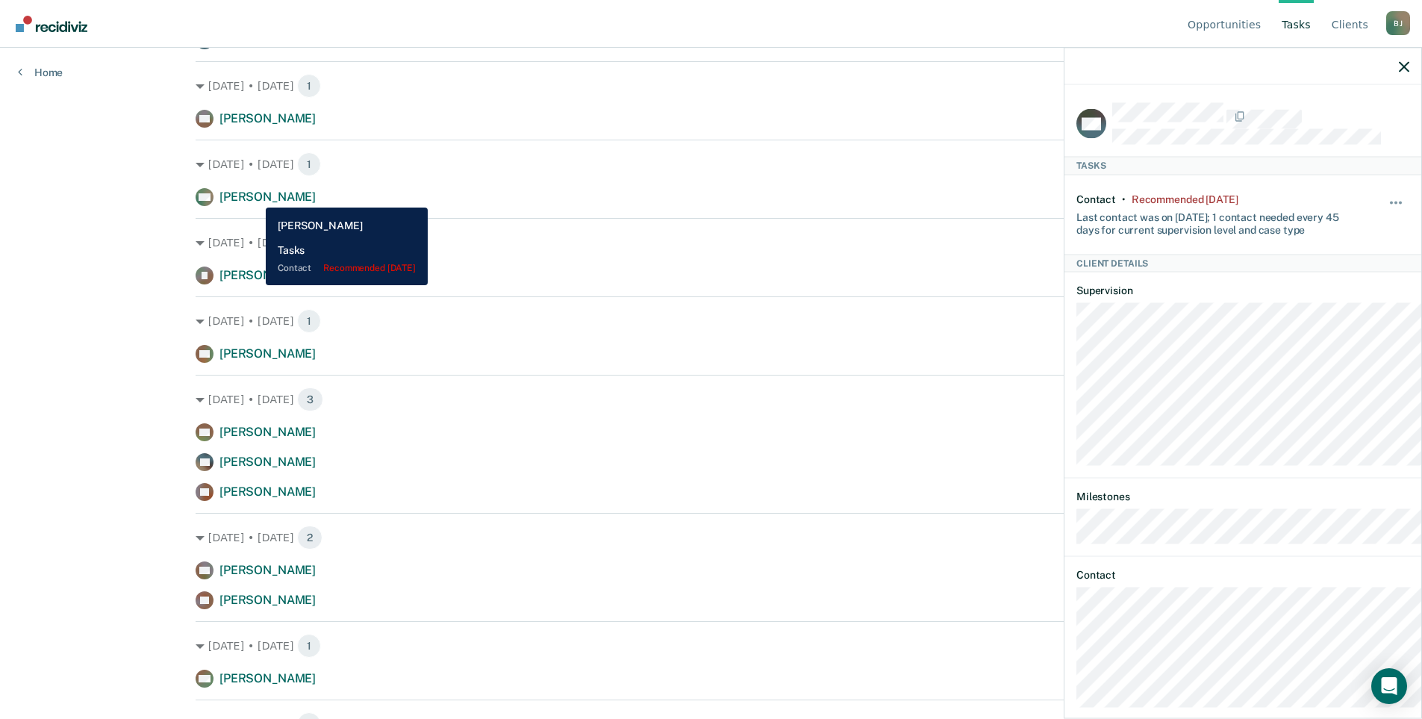
click at [255, 47] on span "[PERSON_NAME]" at bounding box center [267, 40] width 96 height 14
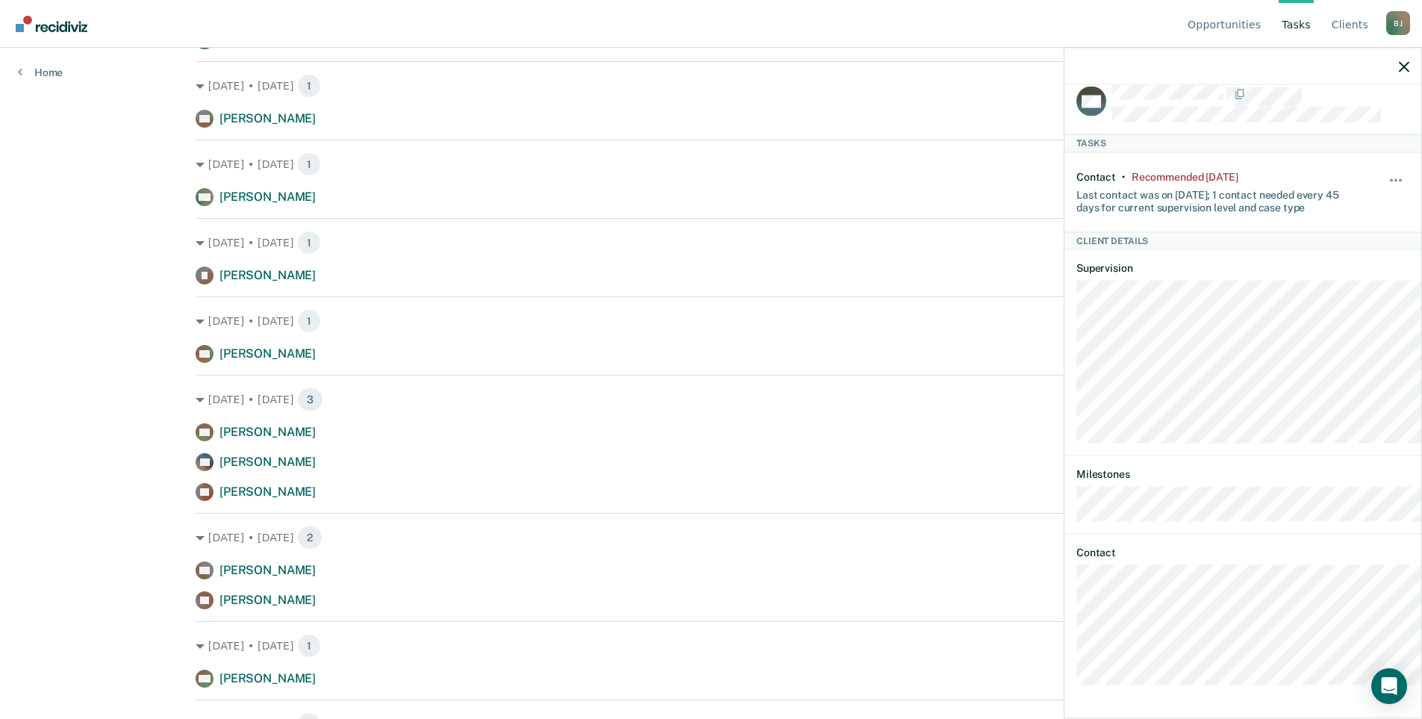
scroll to position [75, 0]
click at [1190, 667] on div "YM Tasks Contact • Recommended [DATE] Last contact was on [DATE]; 1 contact nee…" at bounding box center [1242, 400] width 357 height 630
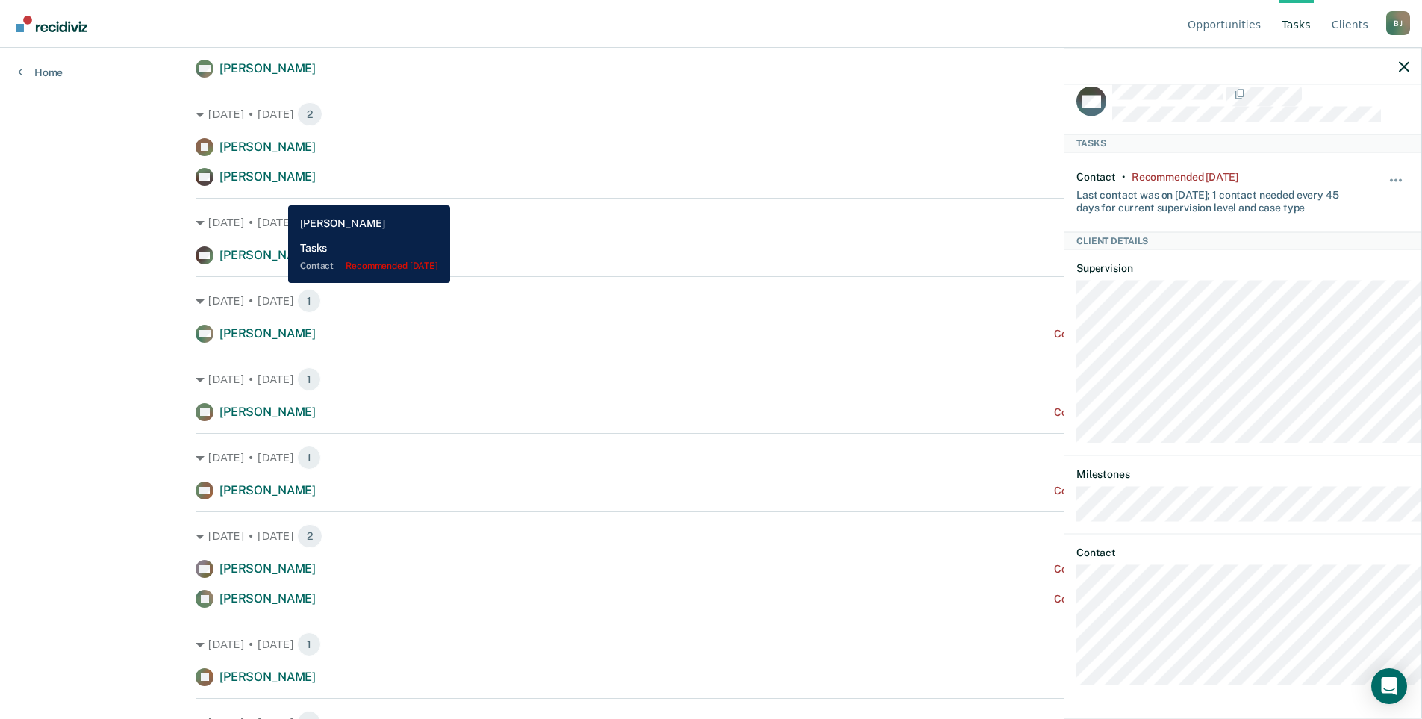
scroll to position [1418, 0]
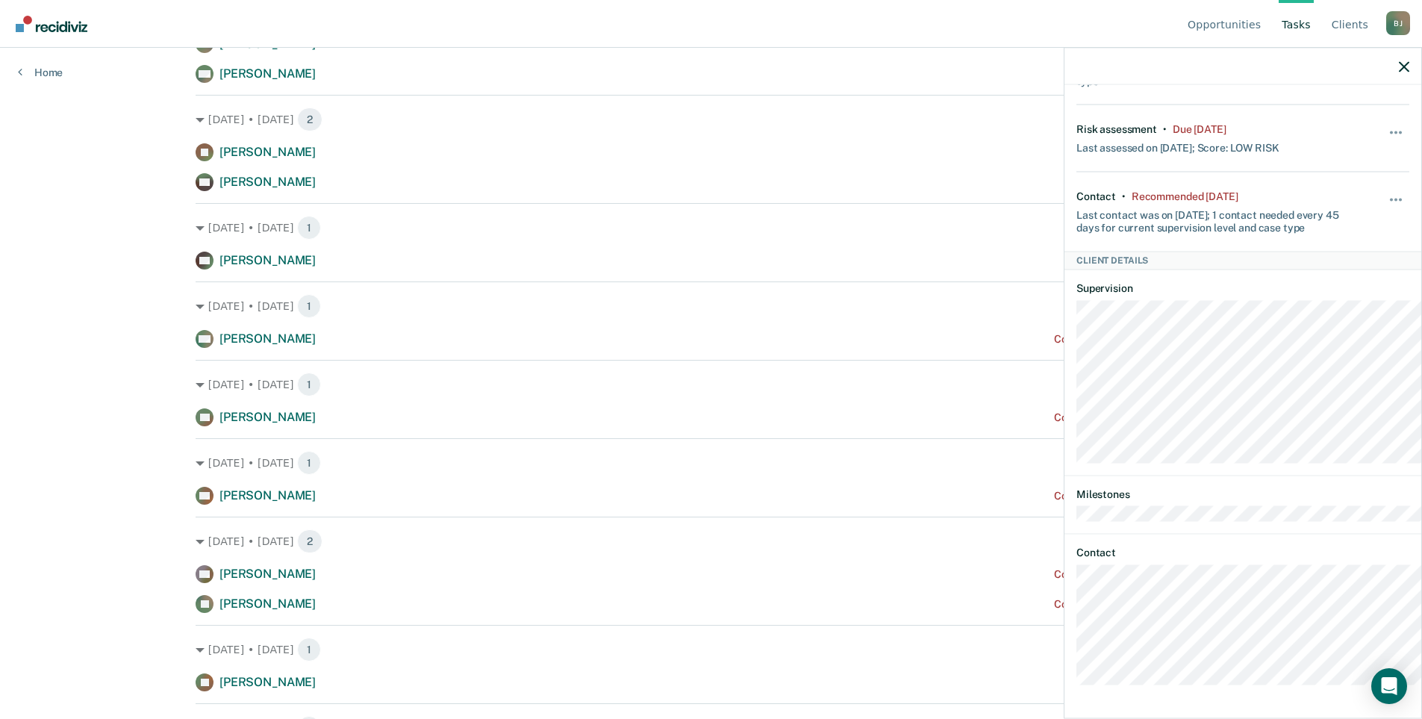
scroll to position [1493, 0]
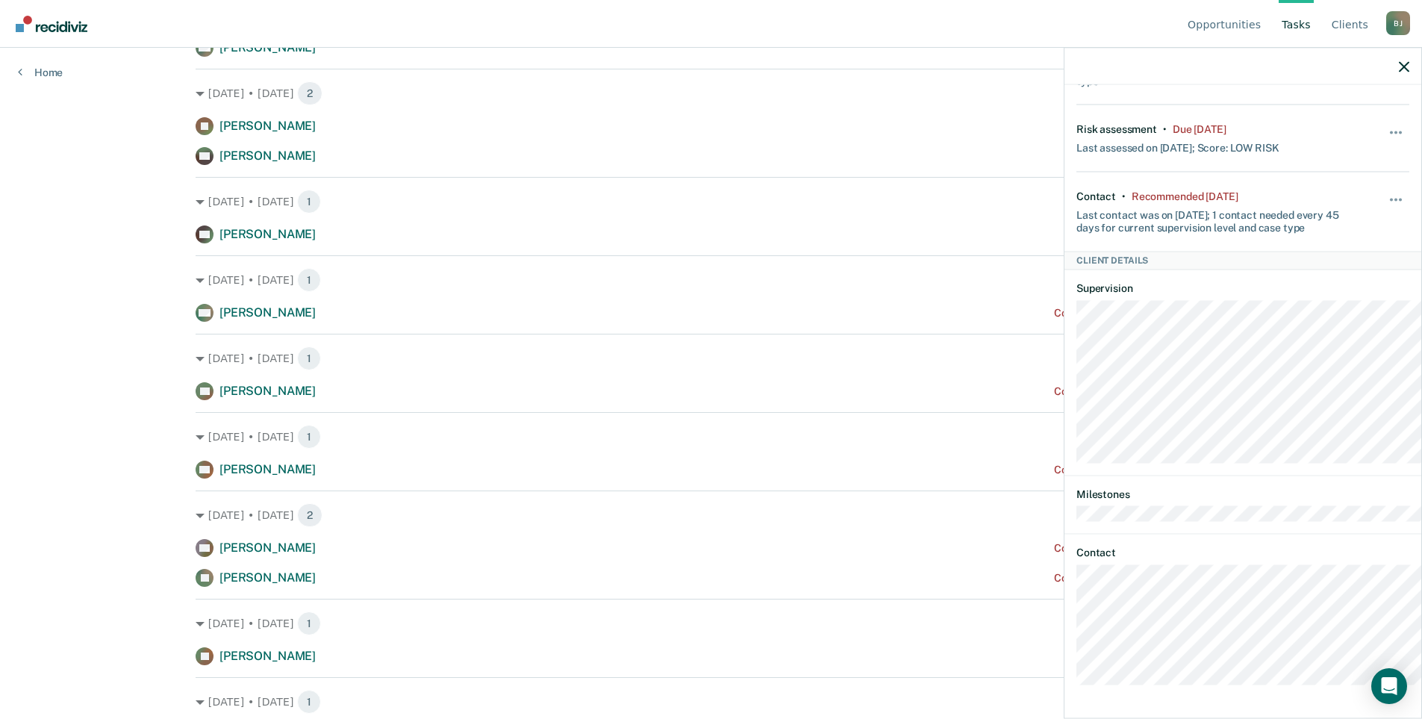
click at [1064, 696] on div "LS Tasks Employment • Recommended [DATE] No employment verification on record H…" at bounding box center [1242, 400] width 357 height 630
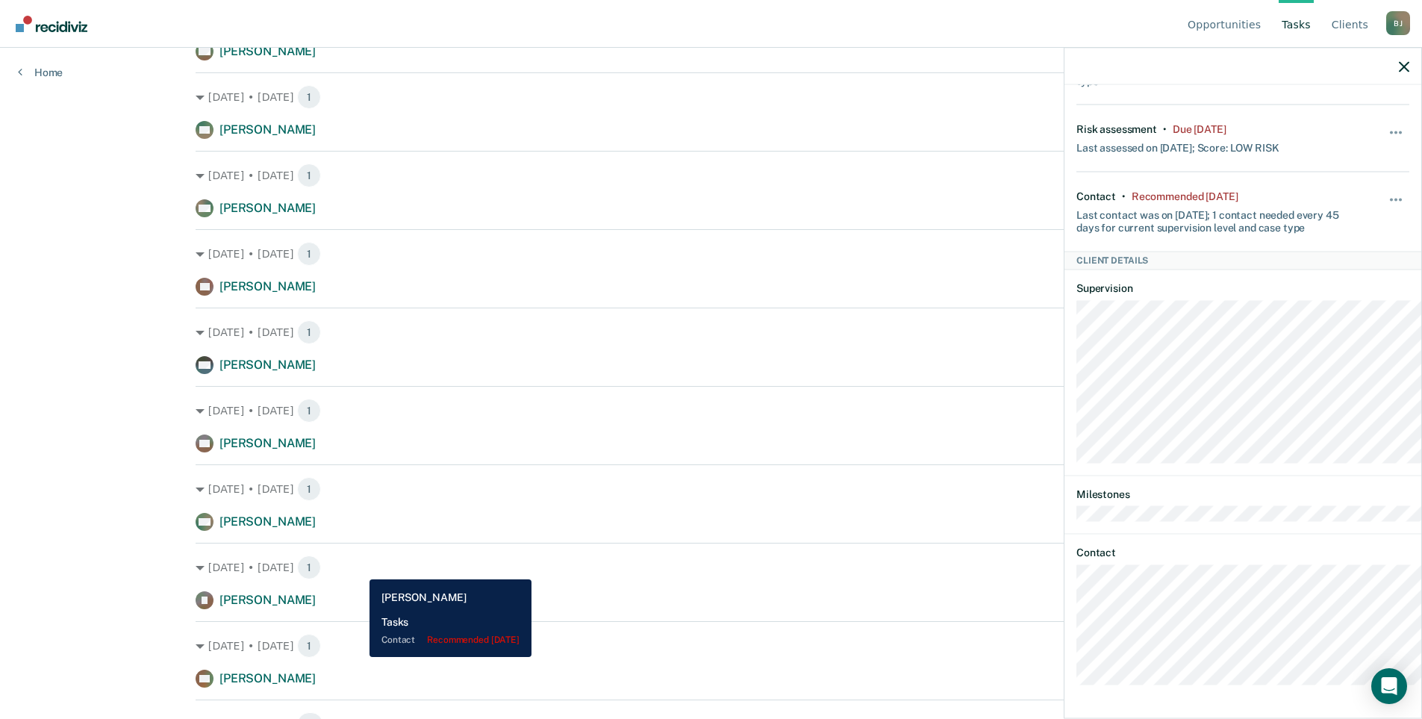
scroll to position [299, 0]
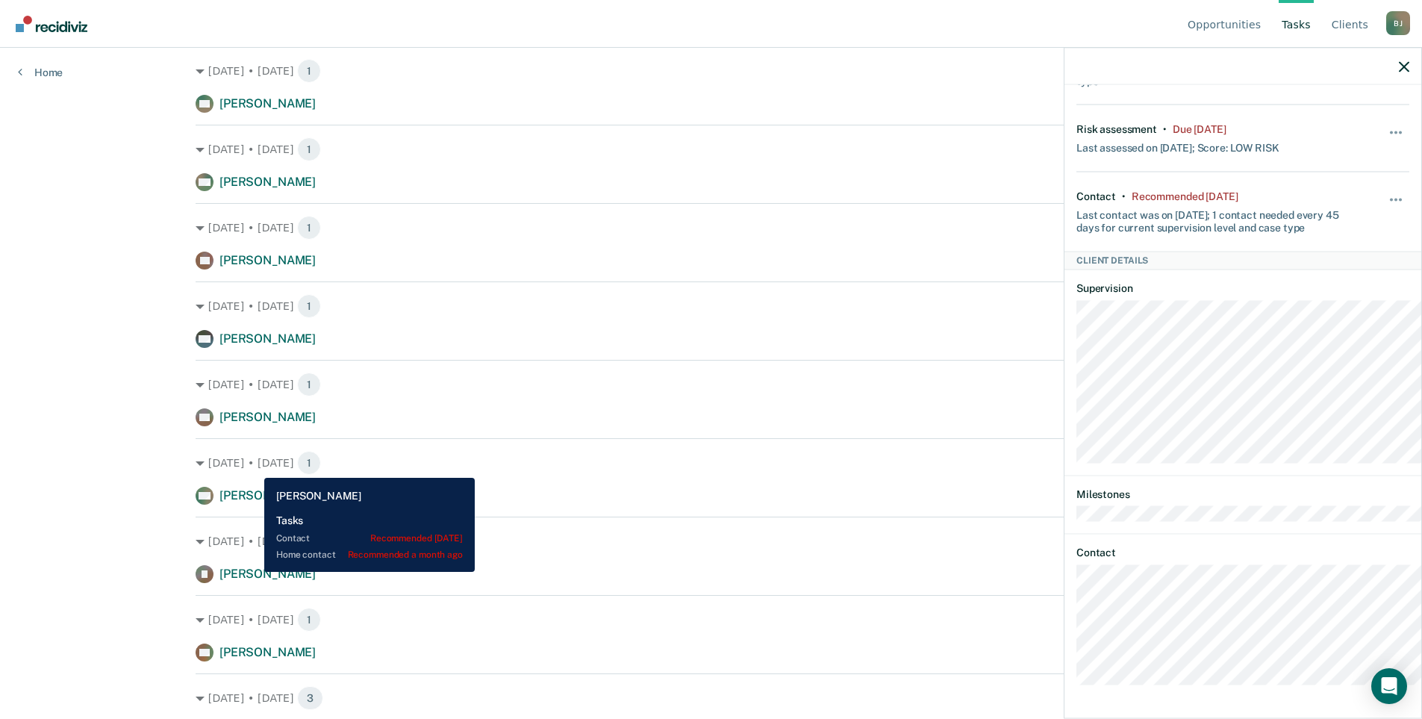
click at [253, 424] on span "[PERSON_NAME]" at bounding box center [267, 417] width 96 height 14
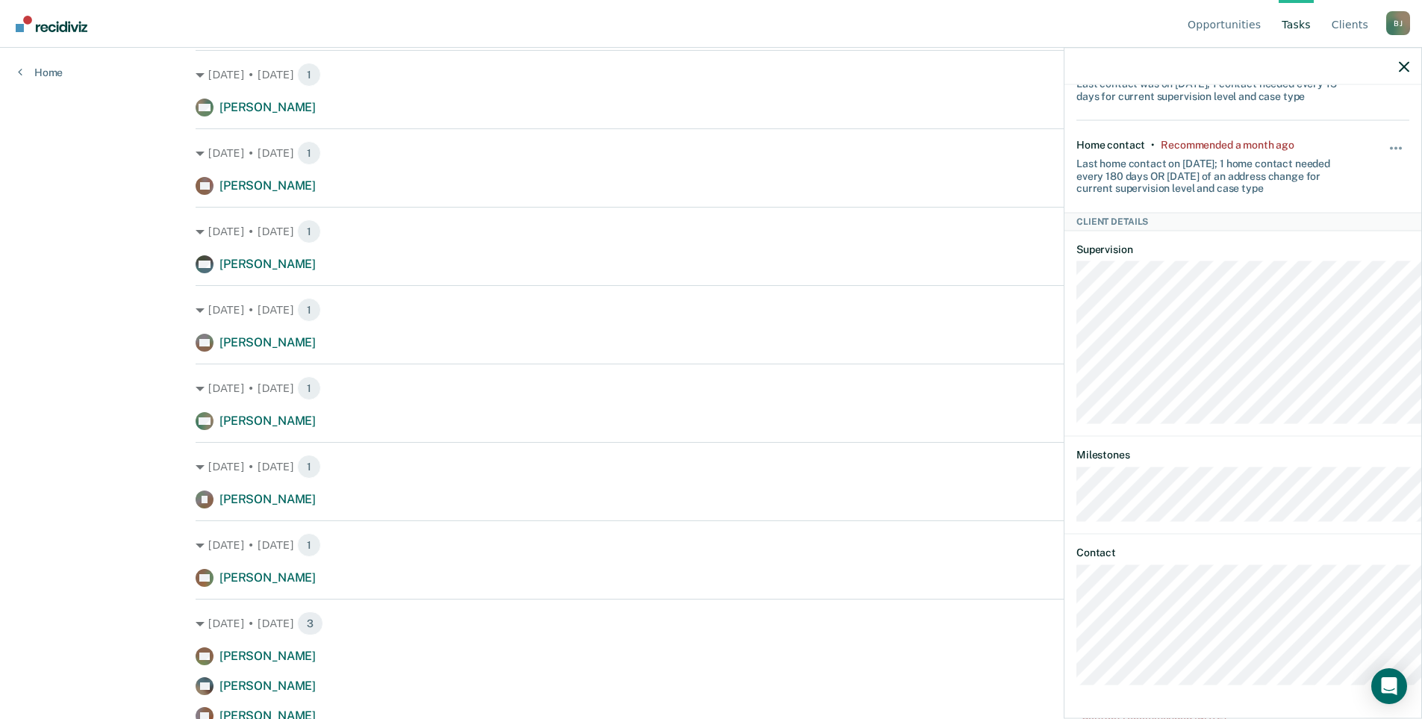
scroll to position [448, 0]
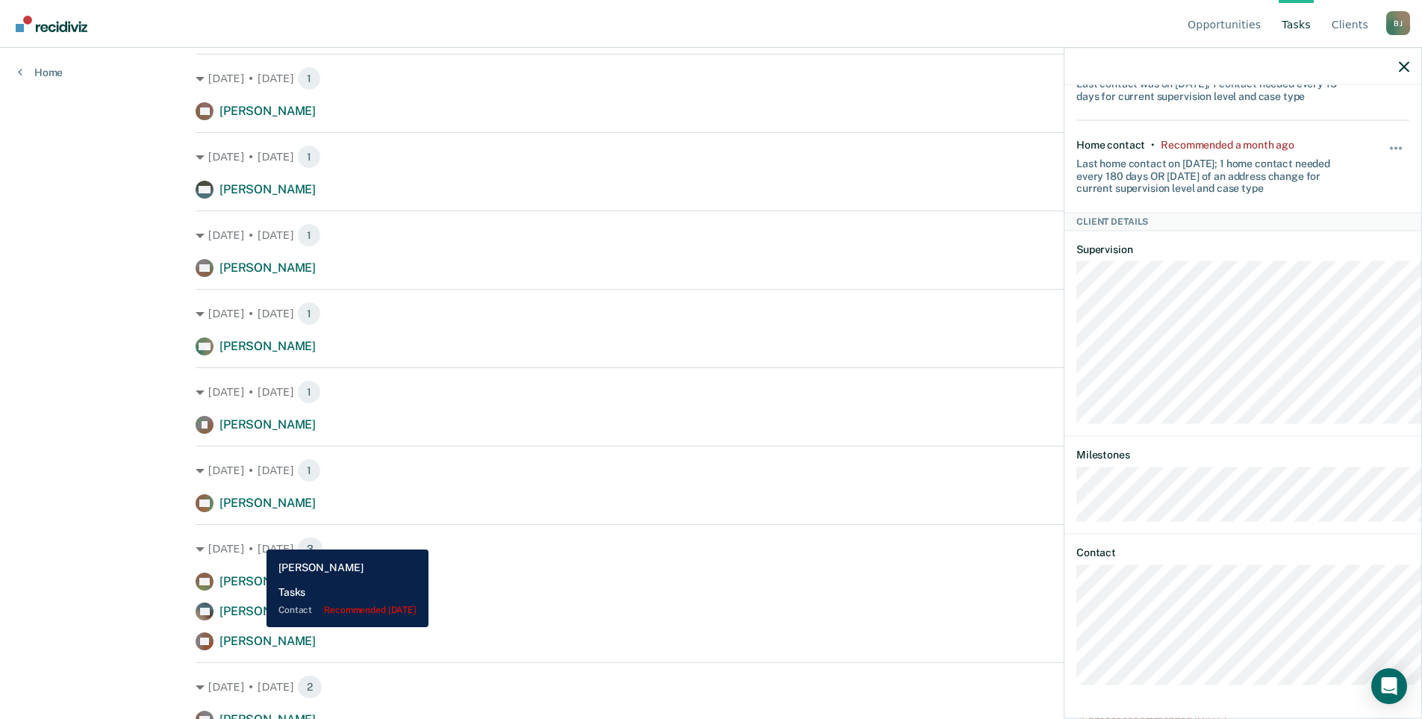
click at [255, 353] on span "[PERSON_NAME]" at bounding box center [267, 346] width 96 height 14
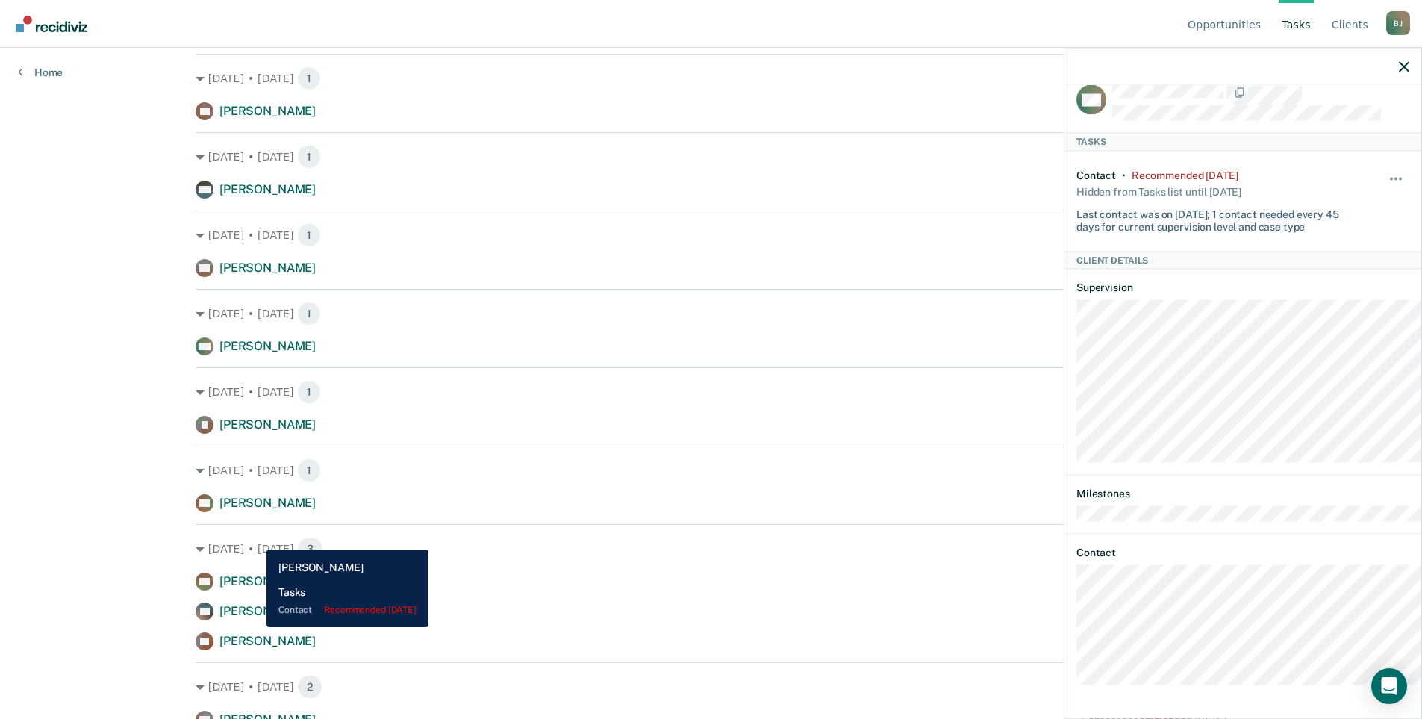
scroll to position [115, 0]
click at [252, 353] on span "[PERSON_NAME]" at bounding box center [267, 346] width 96 height 14
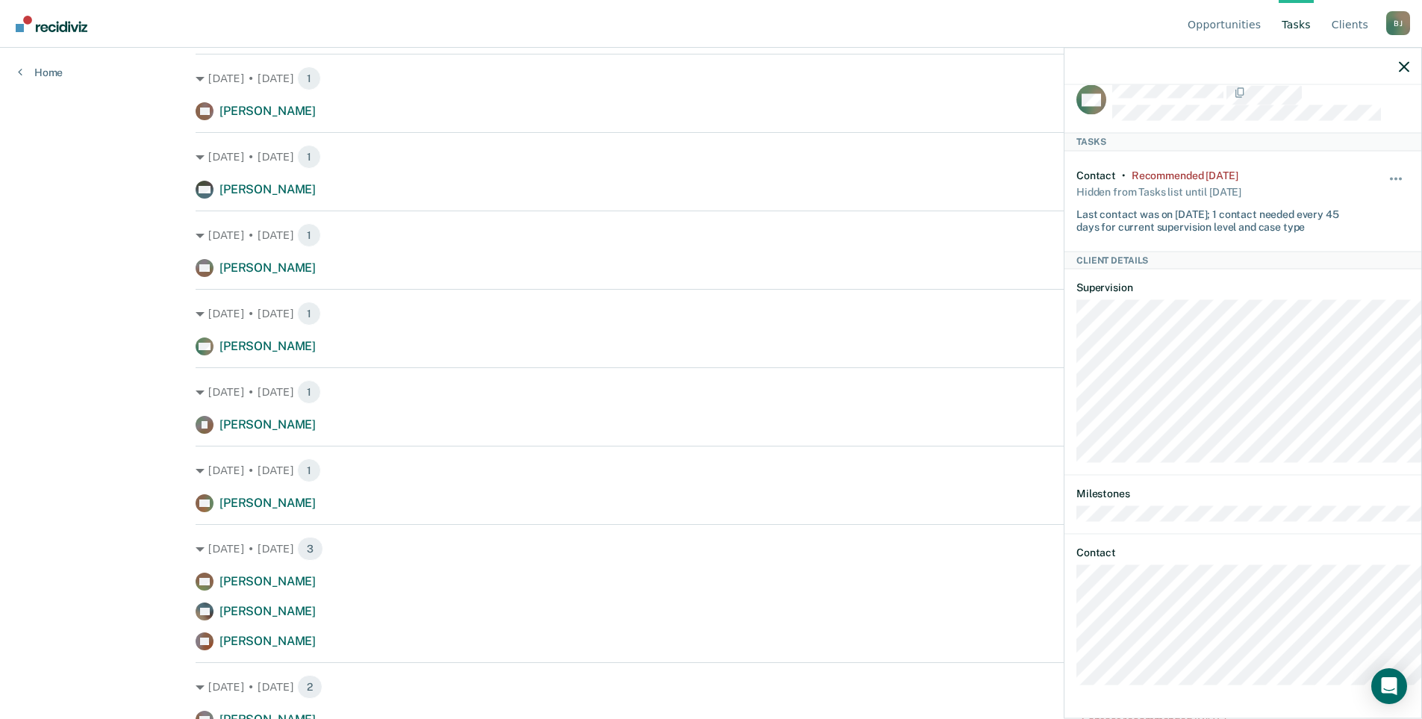
scroll to position [0, 0]
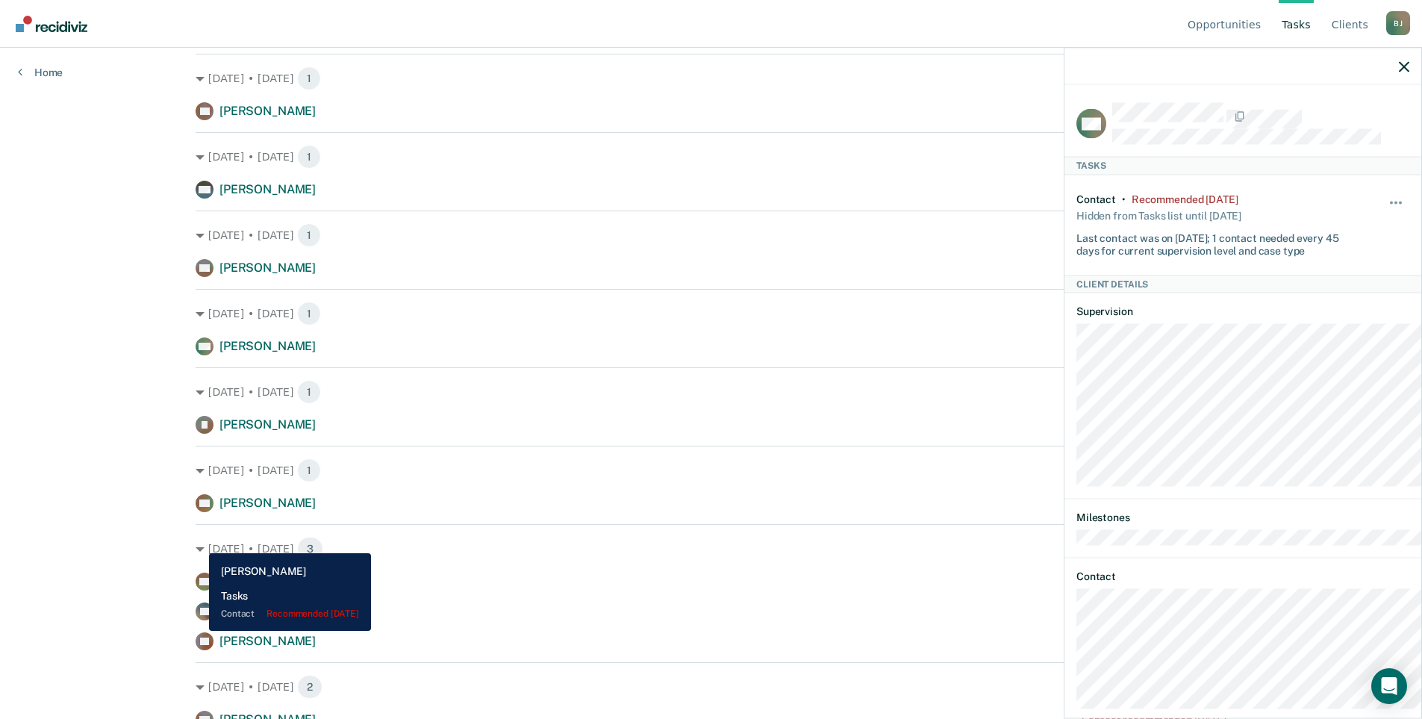
click at [198, 355] on rect at bounding box center [205, 346] width 18 height 18
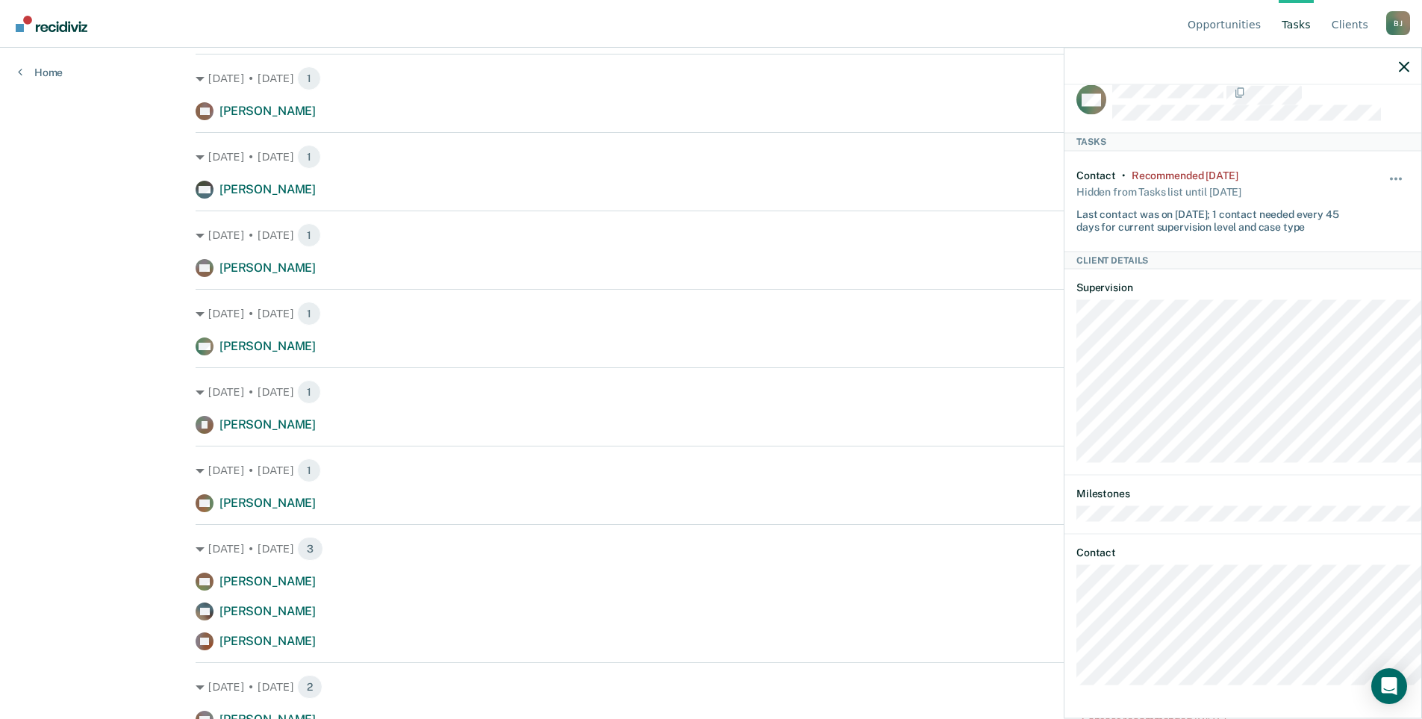
scroll to position [522, 0]
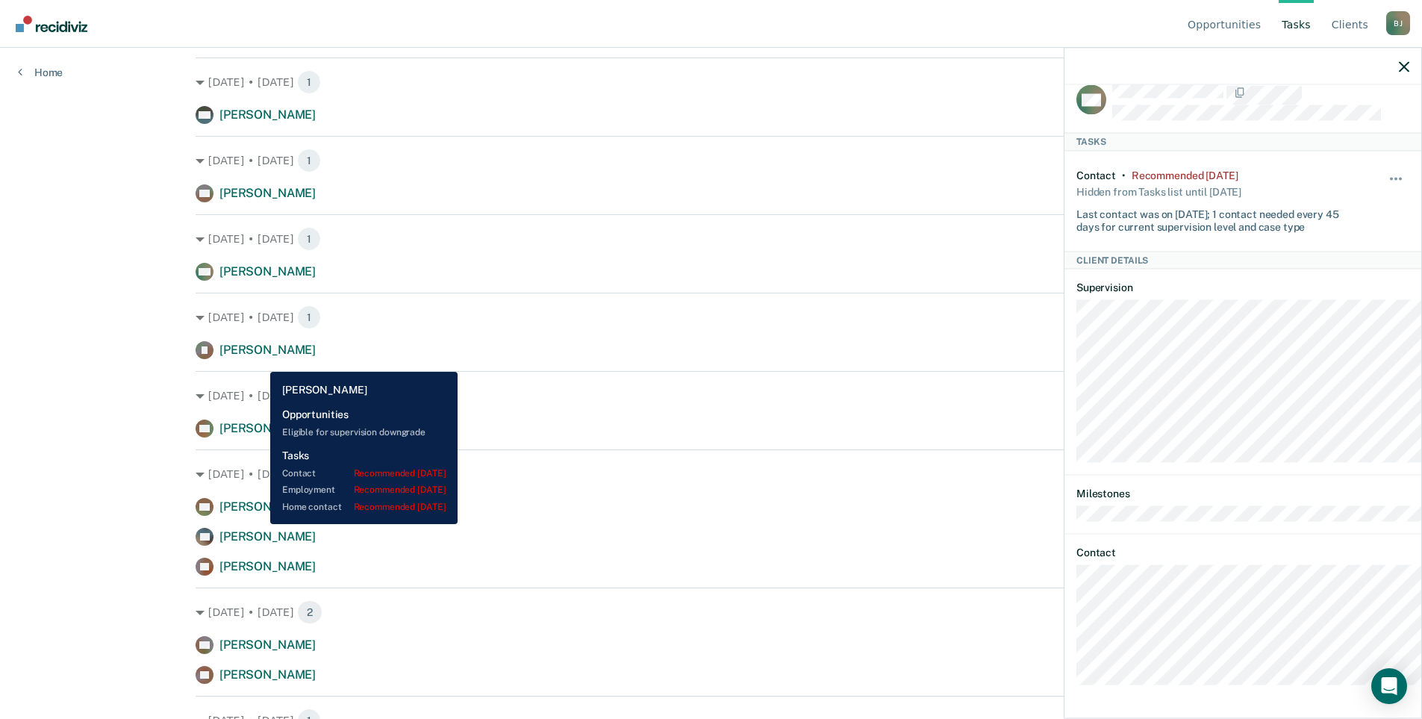
click at [259, 357] on span "[PERSON_NAME]" at bounding box center [267, 350] width 96 height 14
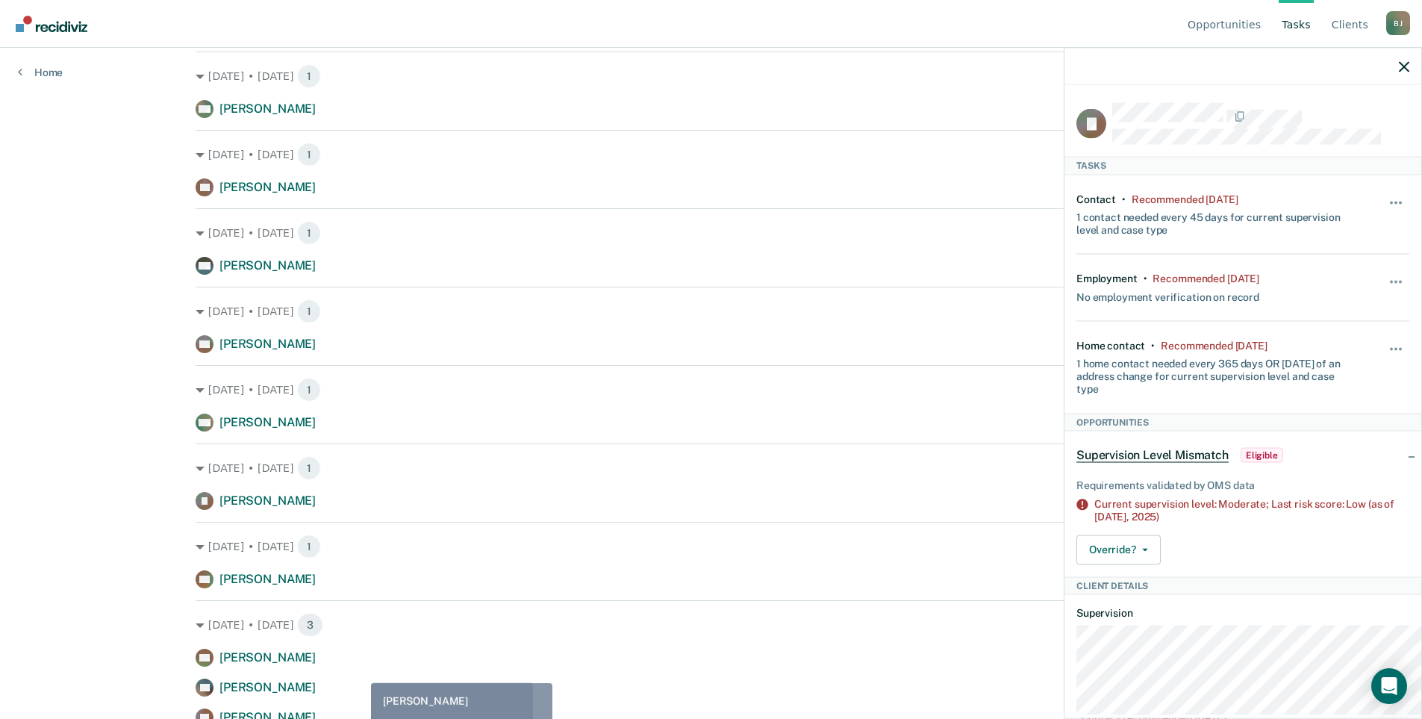
scroll to position [0, 0]
